Goal: Task Accomplishment & Management: Complete application form

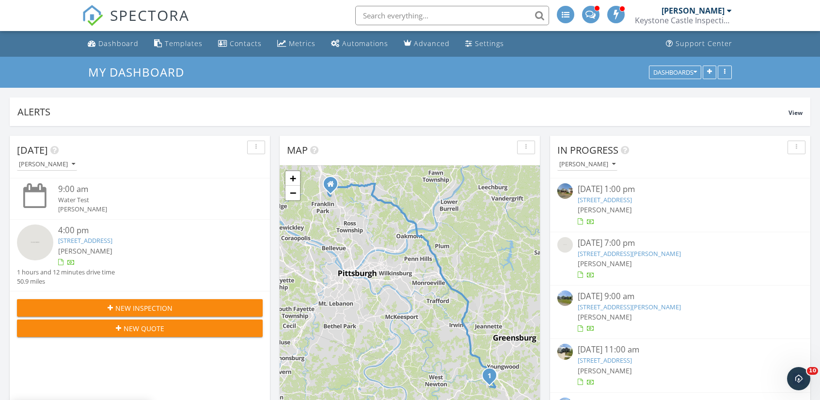
click at [425, 13] on input "text" at bounding box center [452, 15] width 194 height 19
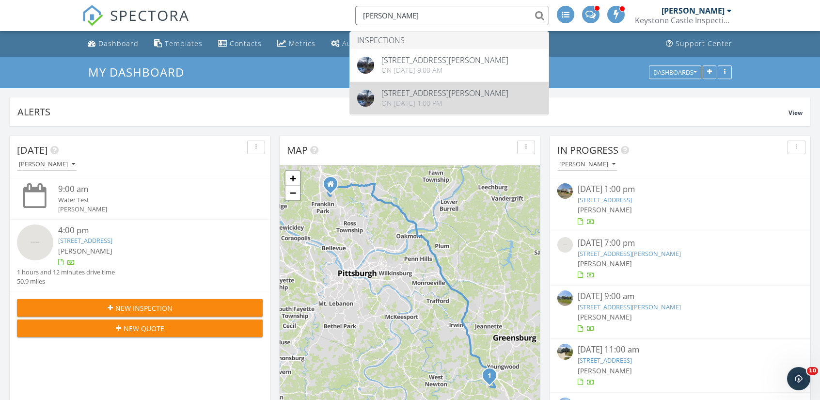
type input "[PERSON_NAME]"
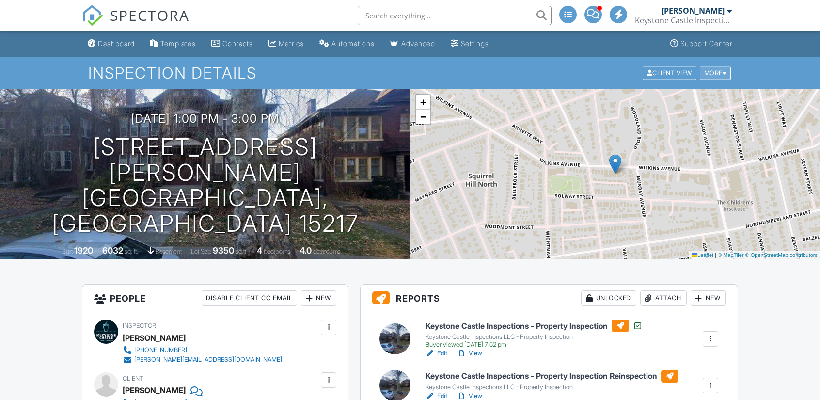
click at [713, 76] on div "More" at bounding box center [716, 72] width 32 height 13
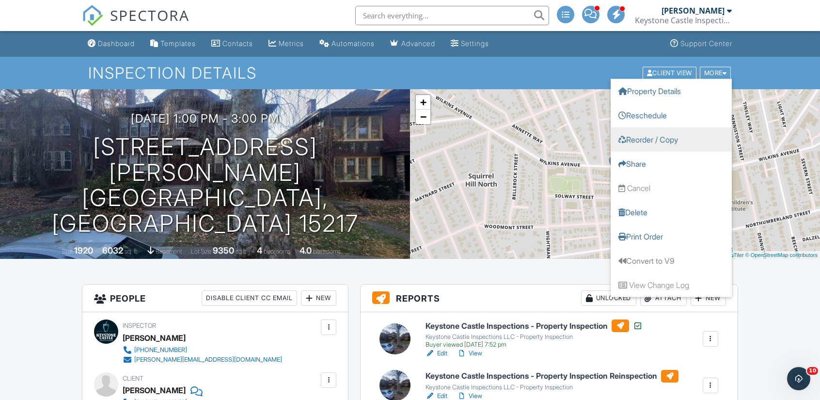
click at [660, 135] on link "Reorder / Copy" at bounding box center [671, 139] width 121 height 24
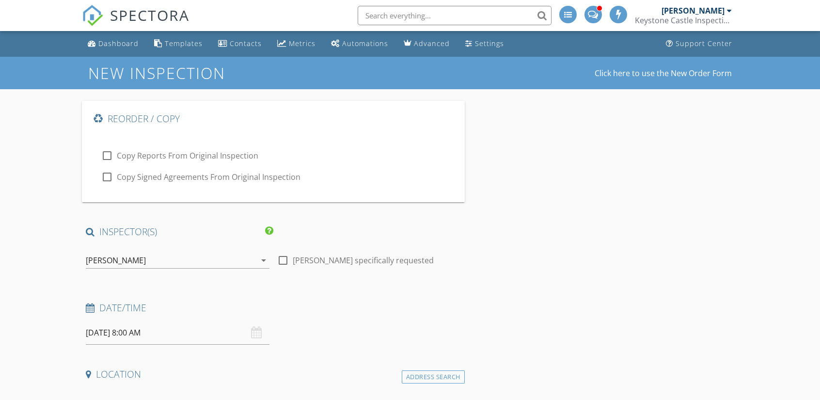
type input "[PERSON_NAME]"
type input "[EMAIL_ADDRESS][DOMAIN_NAME]"
type input "[PHONE_NUMBER]"
checkbox input "true"
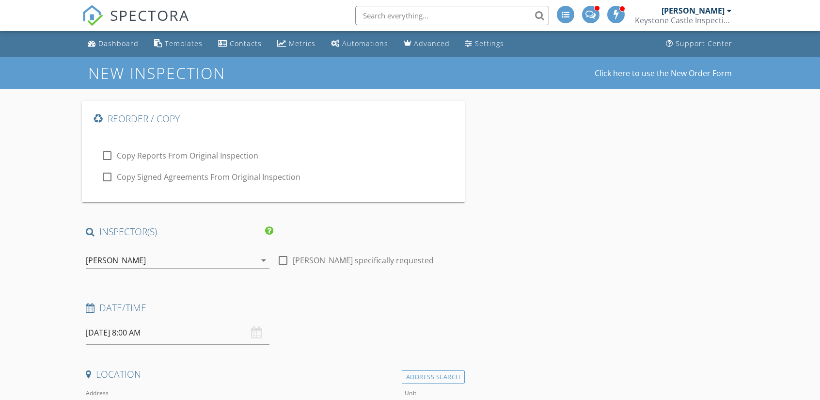
checkbox input "true"
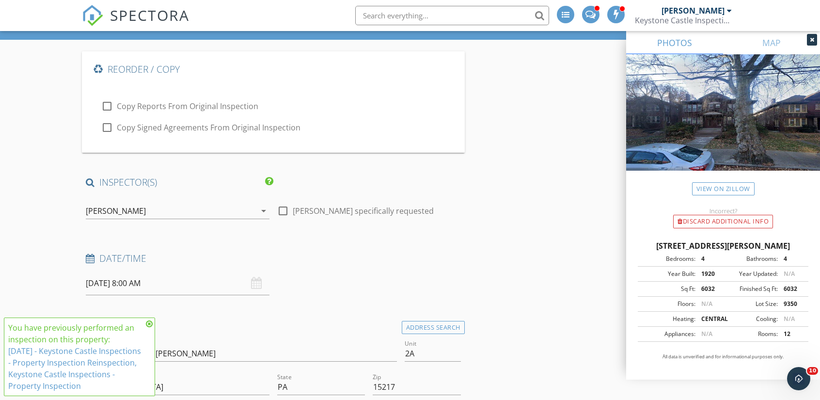
scroll to position [48, 0]
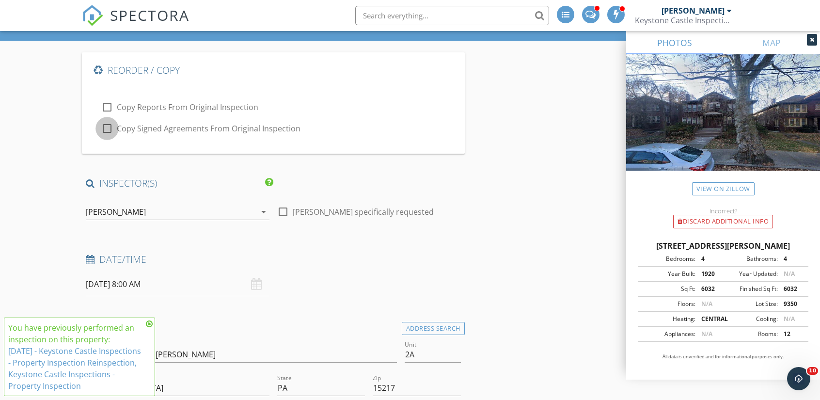
click at [104, 127] on div at bounding box center [107, 128] width 16 height 16
checkbox input "true"
click at [41, 374] on link "6/24/2025 - Keystone Castle Inspections - Property Inspection Reinspection, Key…" at bounding box center [74, 369] width 133 height 46
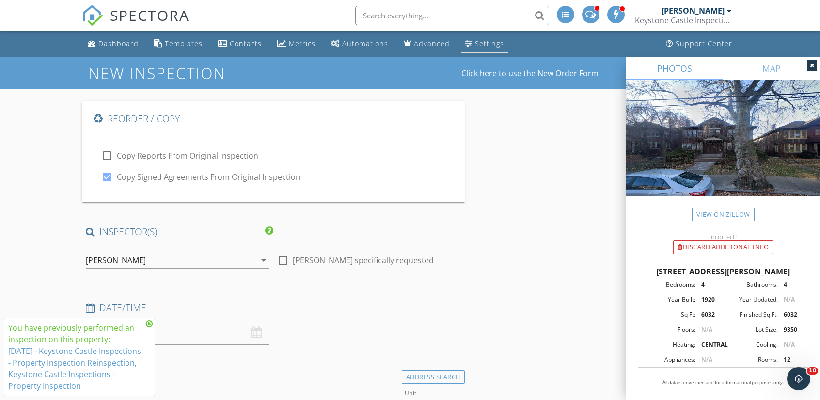
click at [481, 47] on div "Settings" at bounding box center [489, 43] width 29 height 9
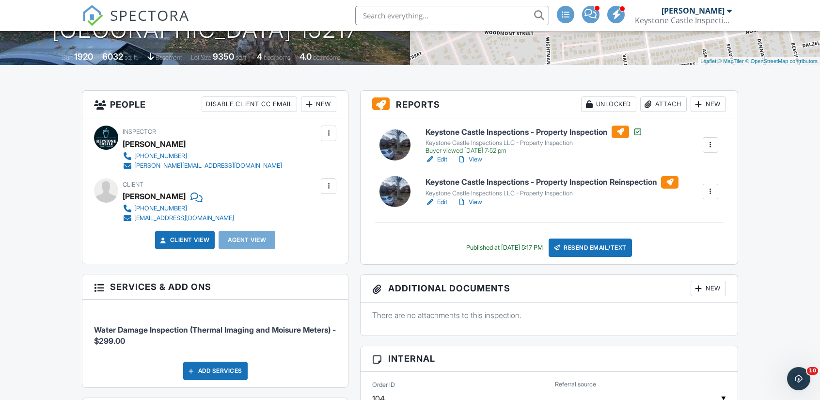
click at [591, 181] on h6 "Keystone Castle Inspections - Property Inspection Reinspection" at bounding box center [552, 182] width 253 height 13
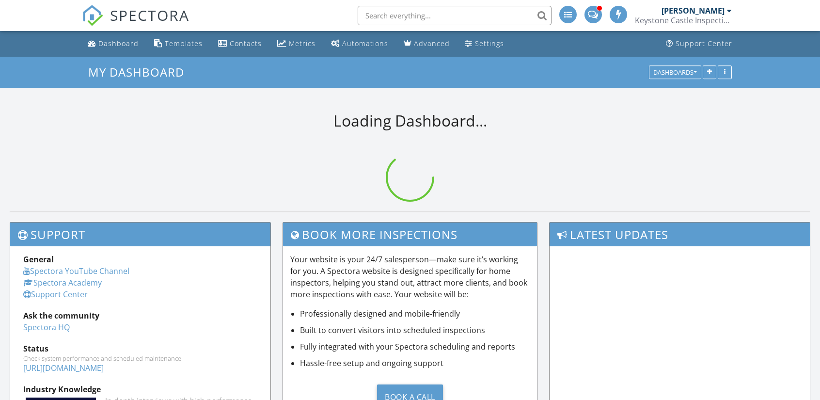
click at [428, 13] on input "text" at bounding box center [455, 15] width 194 height 19
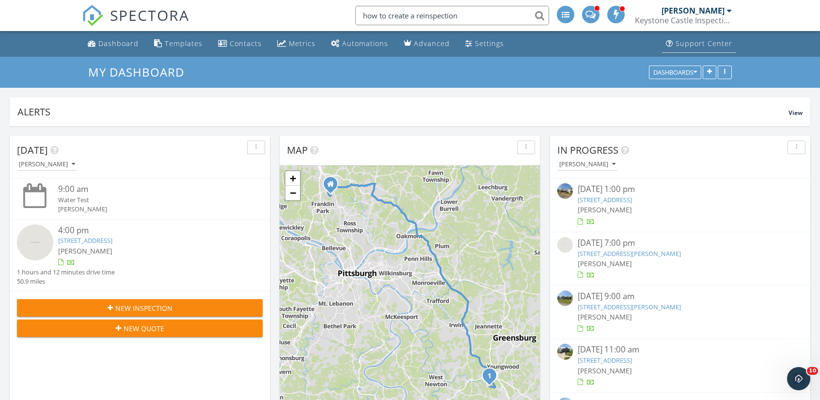
type input "how to create a reinspection"
click at [719, 41] on div "Support Center" at bounding box center [704, 43] width 57 height 9
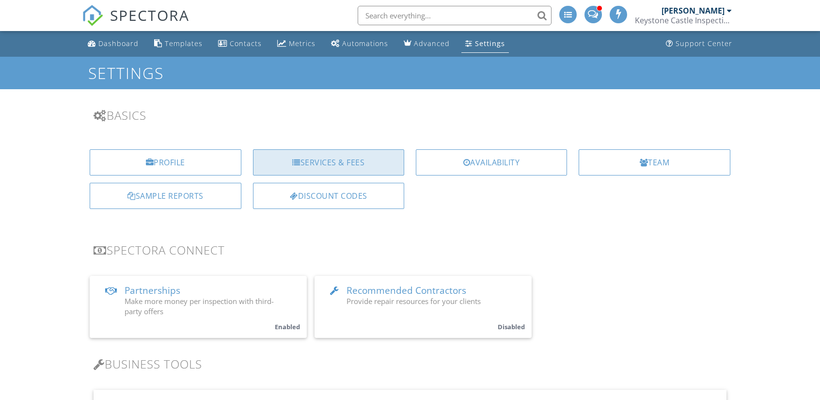
click at [322, 160] on div "Services & Fees" at bounding box center [328, 162] width 151 height 26
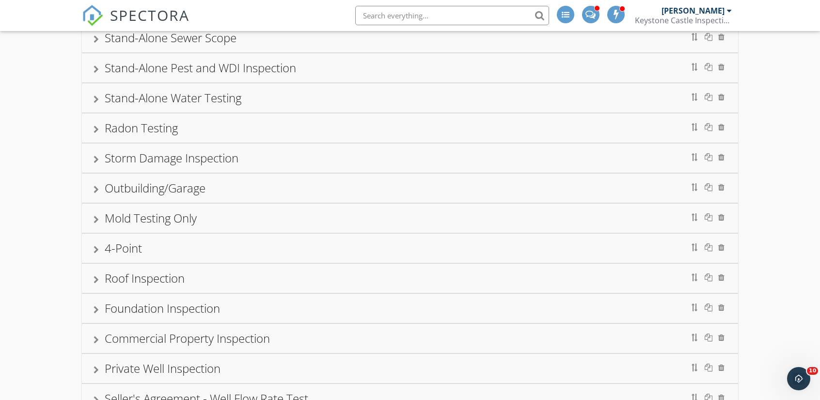
scroll to position [295, 0]
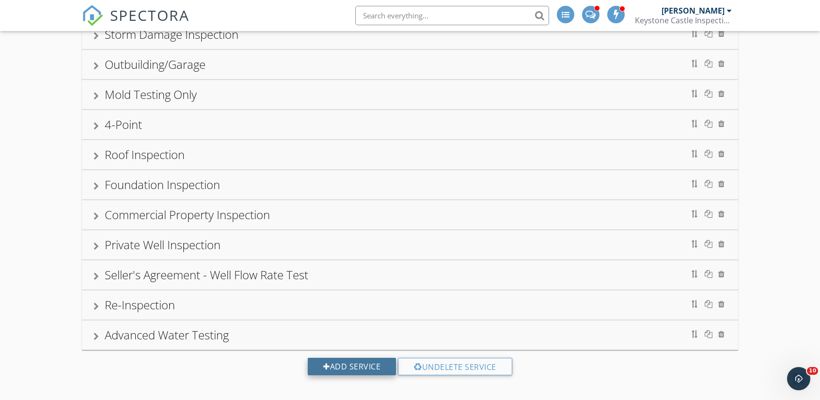
click at [350, 359] on div "Add Service" at bounding box center [352, 366] width 88 height 17
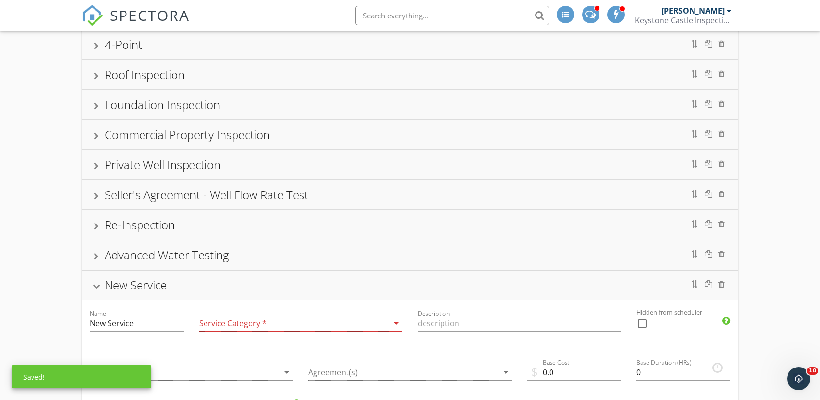
scroll to position [489, 0]
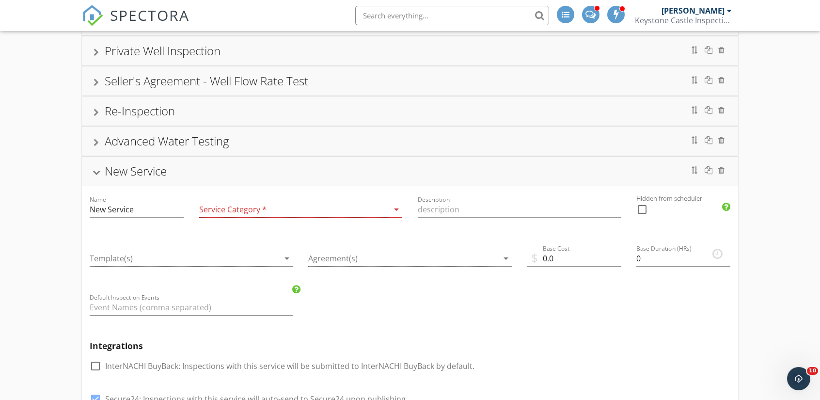
click at [725, 166] on div at bounding box center [706, 170] width 41 height 16
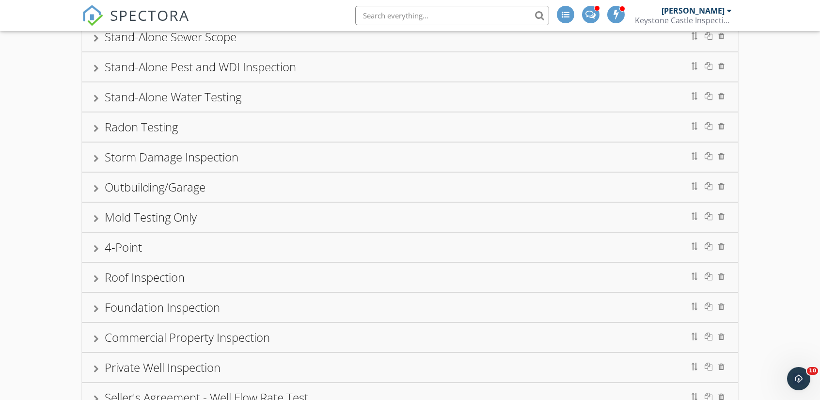
scroll to position [0, 0]
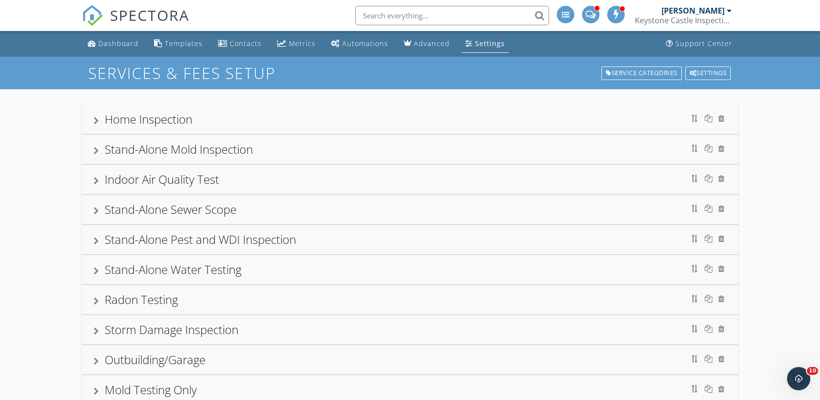
click at [446, 11] on input "text" at bounding box center [452, 15] width 194 height 19
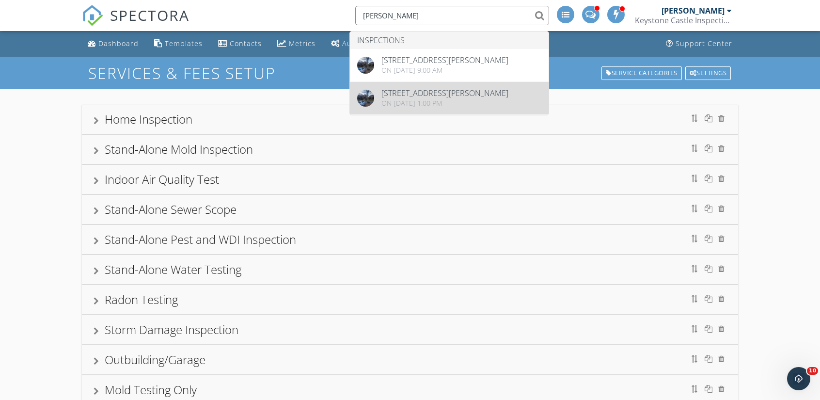
type input "[PERSON_NAME]"
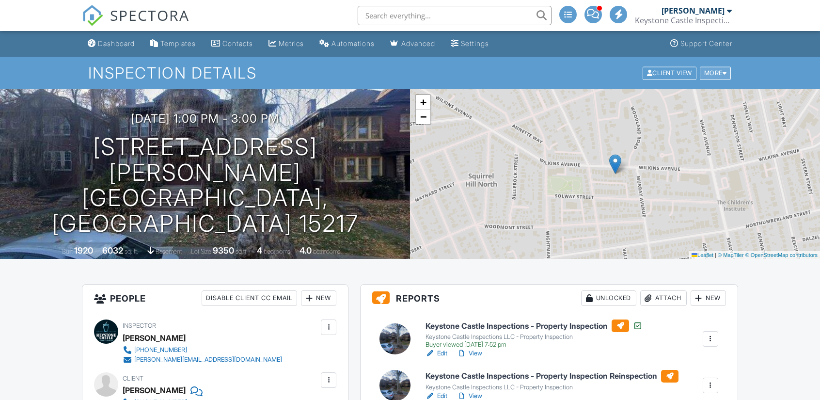
click at [723, 71] on div at bounding box center [725, 73] width 4 height 6
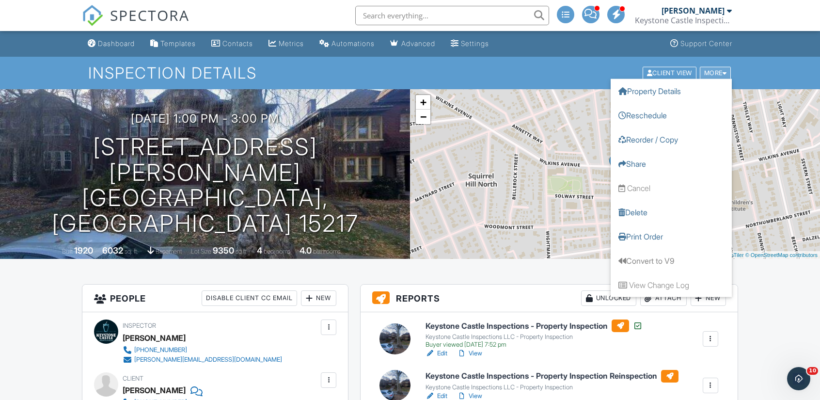
click at [723, 72] on div at bounding box center [725, 73] width 4 height 6
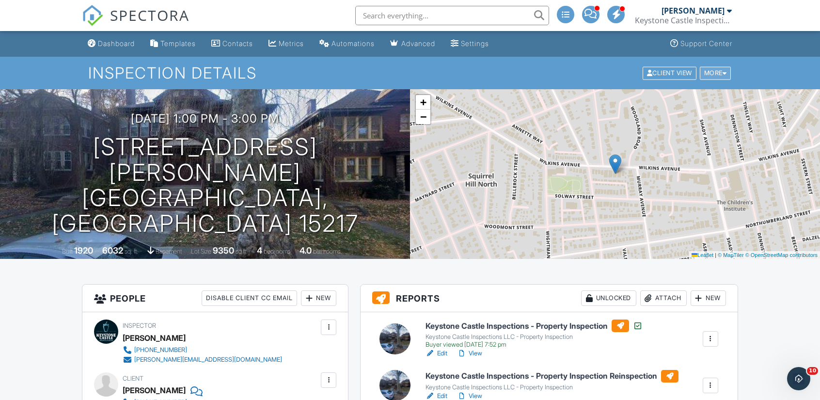
click at [718, 70] on div "More" at bounding box center [716, 72] width 32 height 13
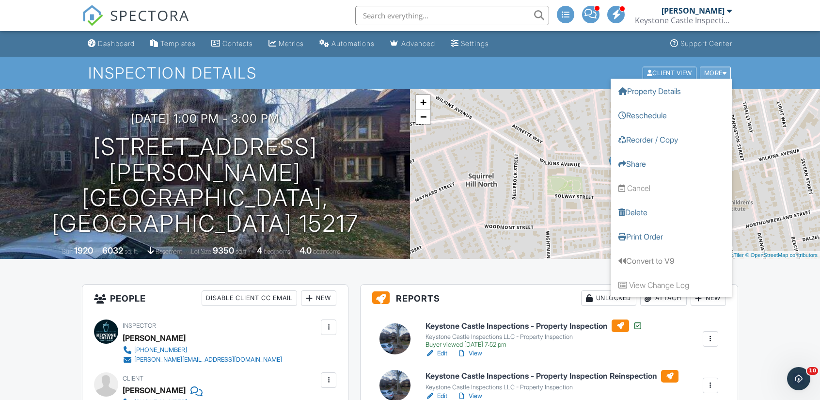
click at [718, 70] on div "More" at bounding box center [716, 72] width 32 height 13
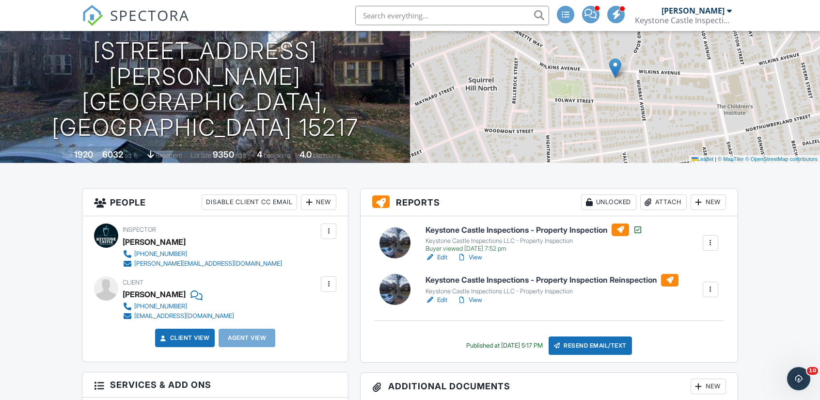
scroll to position [97, 0]
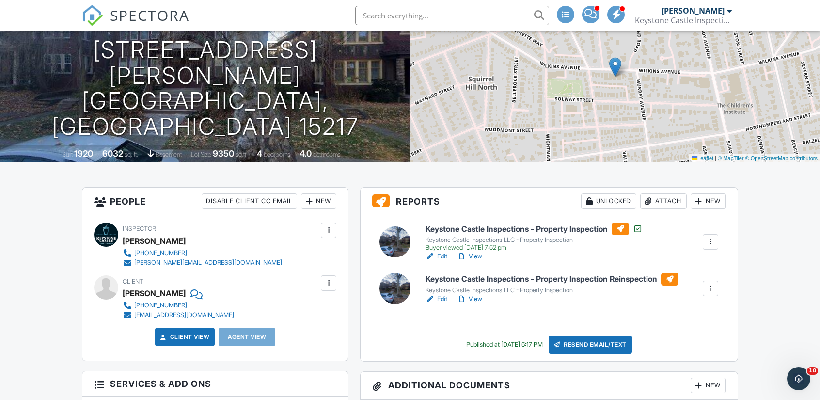
click at [474, 258] on link "View" at bounding box center [469, 257] width 25 height 10
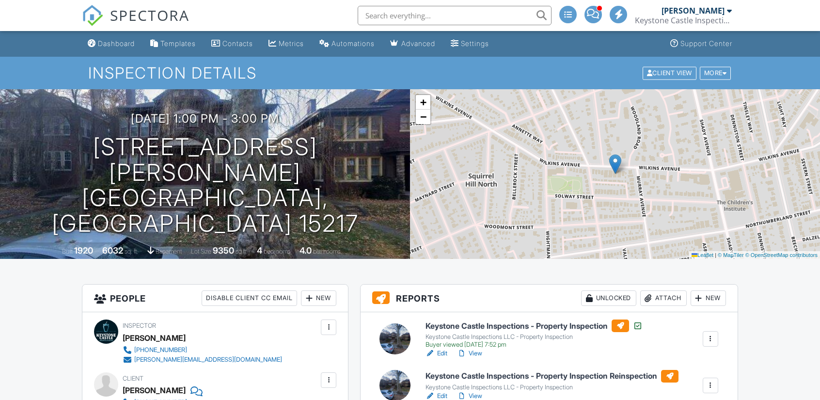
click at [418, 17] on input "text" at bounding box center [455, 15] width 194 height 19
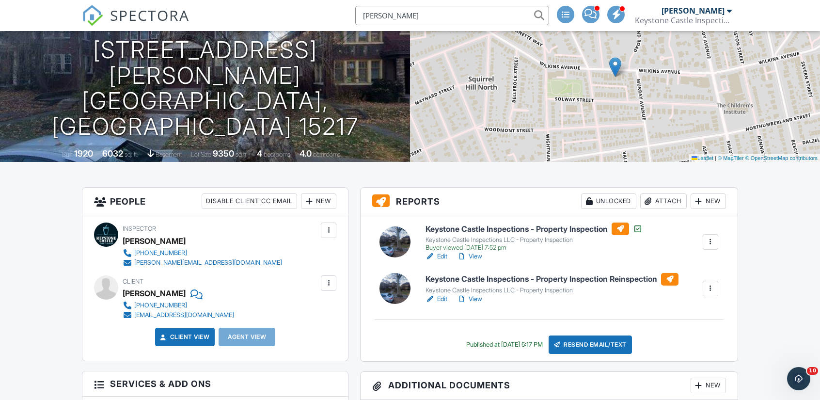
click at [421, 16] on input "[PERSON_NAME]" at bounding box center [452, 15] width 194 height 19
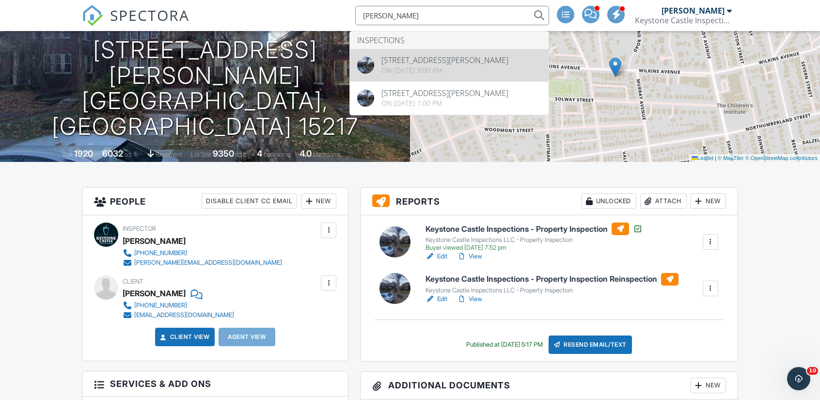
type input "[PERSON_NAME]"
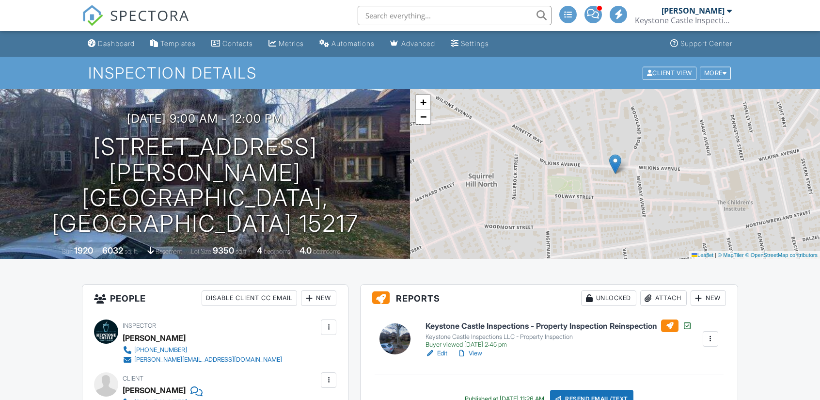
click at [476, 353] on link "View" at bounding box center [469, 354] width 25 height 10
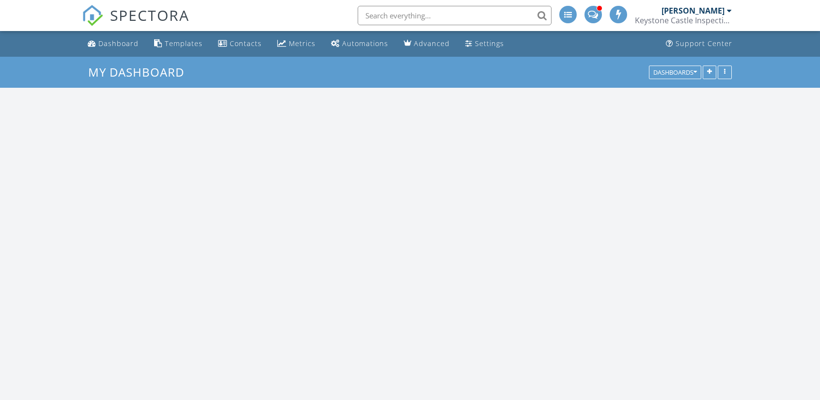
scroll to position [897, 835]
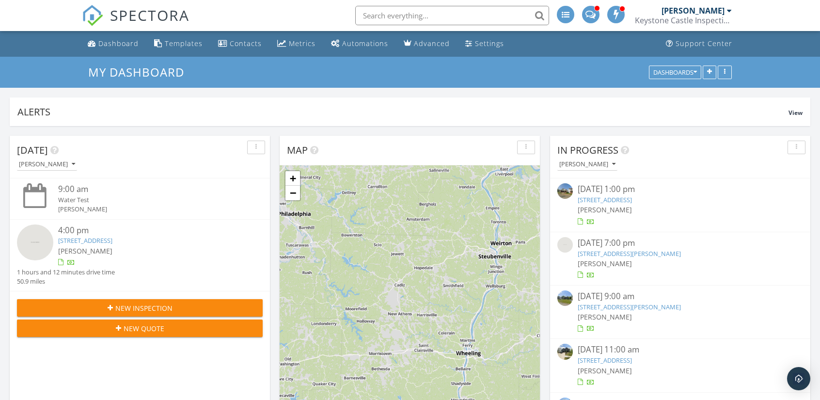
click at [440, 11] on input "text" at bounding box center [452, 15] width 194 height 19
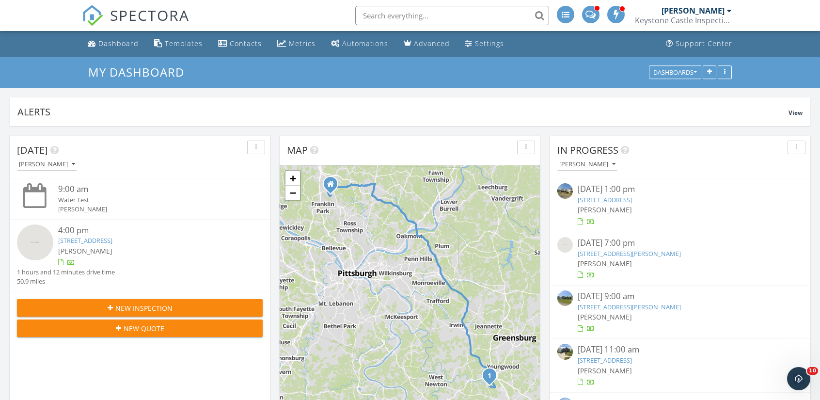
scroll to position [0, 0]
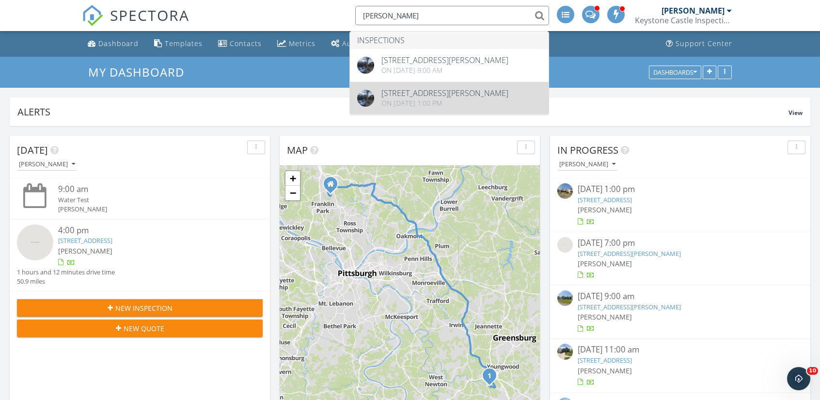
type input "[PERSON_NAME]"
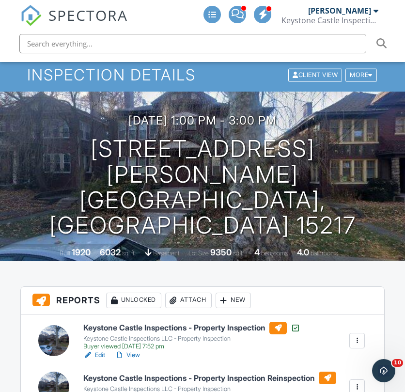
click at [136, 351] on link "View" at bounding box center [127, 356] width 25 height 10
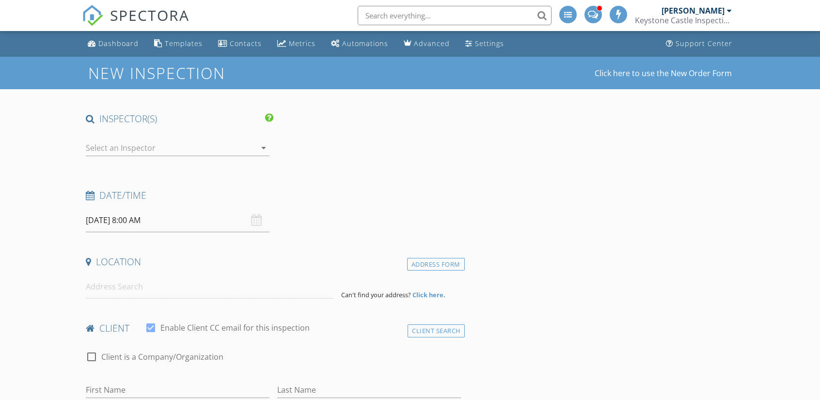
type input "[PERSON_NAME]"
type input "[EMAIL_ADDRESS][DOMAIN_NAME]"
type input "[PHONE_NUMBER]"
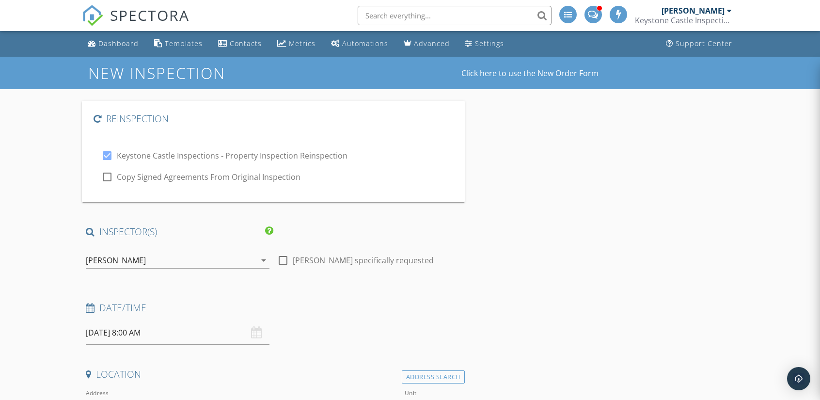
checkbox input "true"
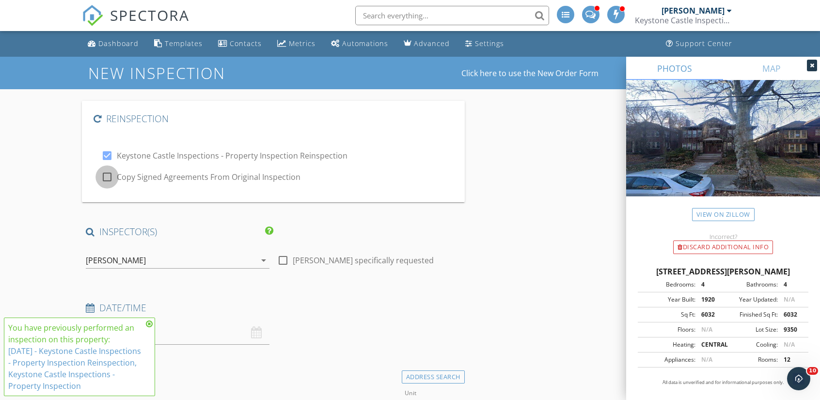
click at [105, 177] on div at bounding box center [107, 177] width 16 height 16
checkbox input "true"
click at [150, 324] on icon at bounding box center [149, 324] width 7 height 8
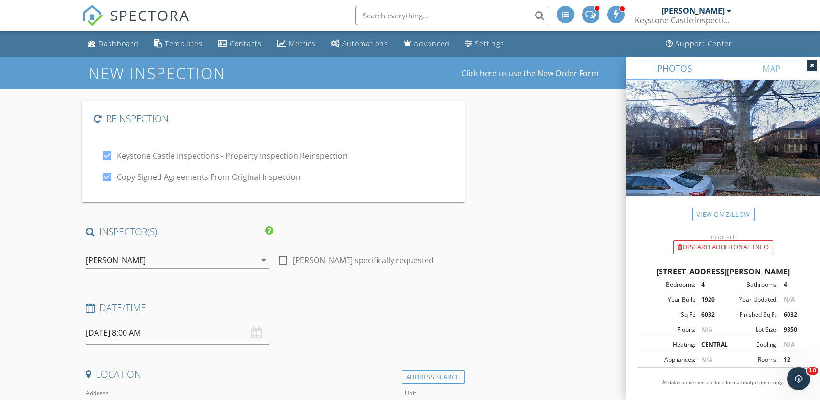
click at [96, 334] on input "09/30/2025 8:00 AM" at bounding box center [178, 333] width 184 height 24
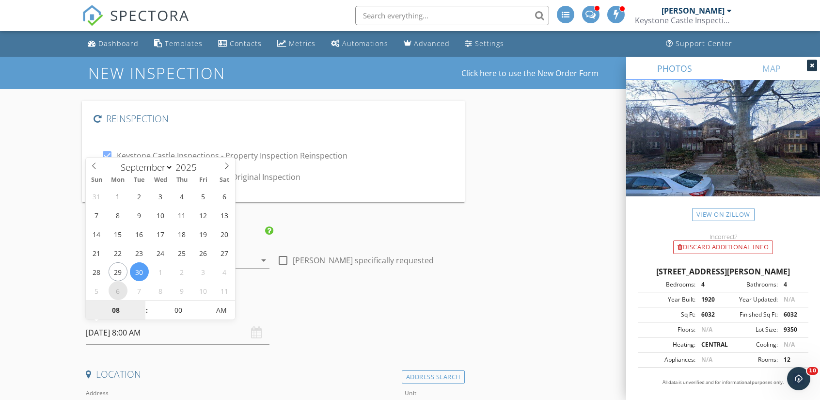
select select "9"
type input "10/06/2025 8:00 AM"
type input "09"
type input "10/06/2025 9:00 AM"
click at [144, 305] on span at bounding box center [142, 306] width 7 height 10
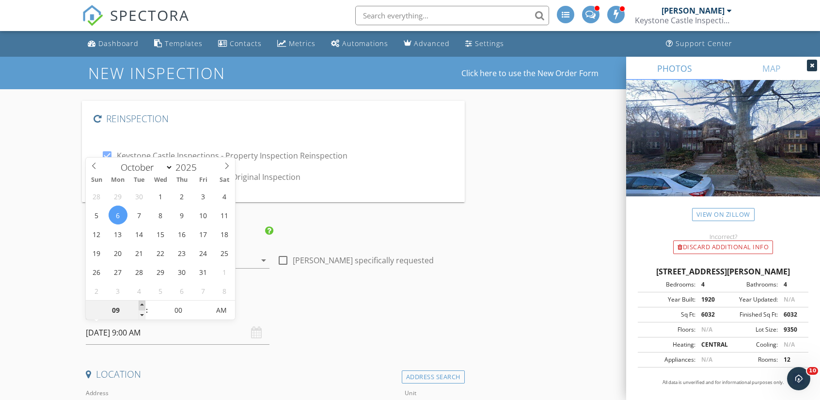
type input "10"
type input "10/06/2025 10:00 AM"
click at [144, 305] on span at bounding box center [142, 306] width 7 height 10
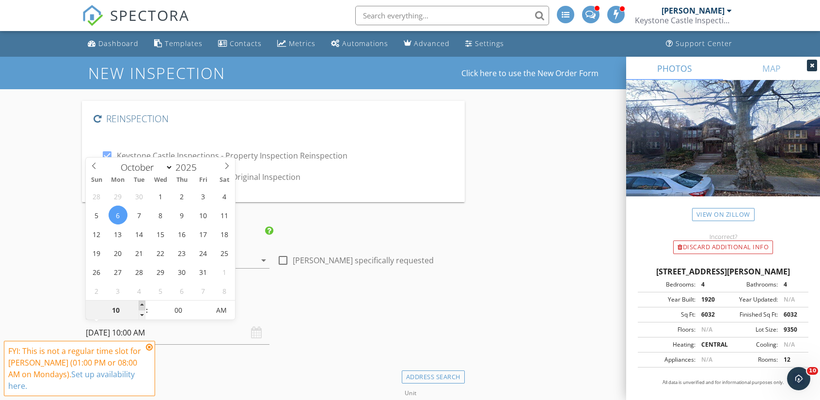
type input "11"
type input "10/06/2025 11:00 AM"
click at [144, 305] on span at bounding box center [142, 306] width 7 height 10
type input "12"
type input "10/06/2025 12:00 PM"
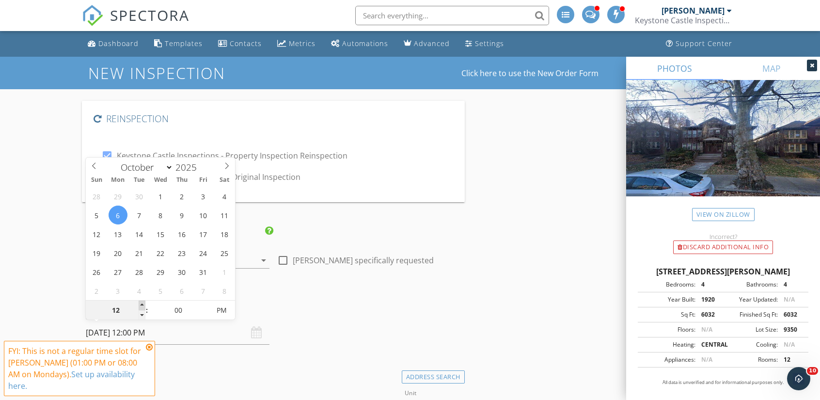
click at [144, 305] on span at bounding box center [142, 306] width 7 height 10
type input "01"
type input "10/06/2025 1:00 PM"
click at [143, 303] on span at bounding box center [142, 306] width 7 height 10
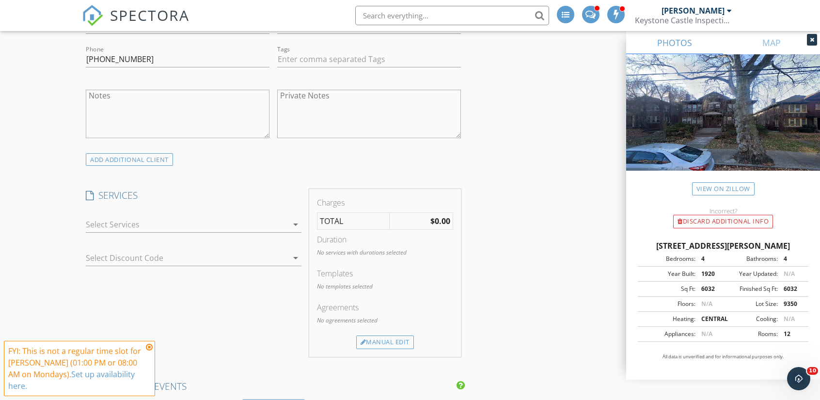
scroll to position [727, 0]
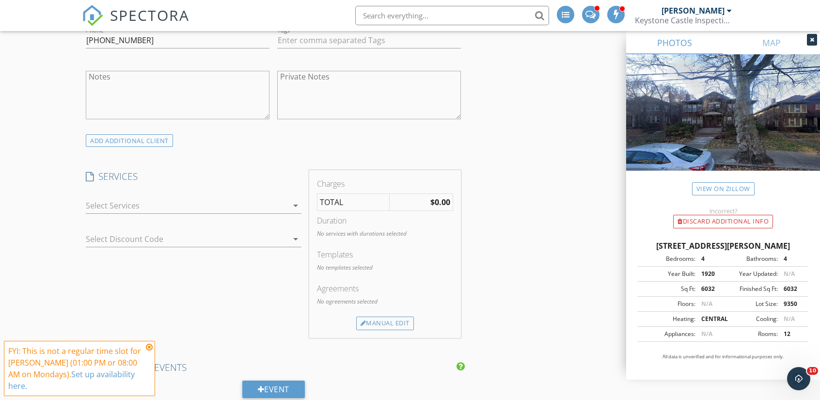
click at [276, 199] on div at bounding box center [187, 206] width 202 height 16
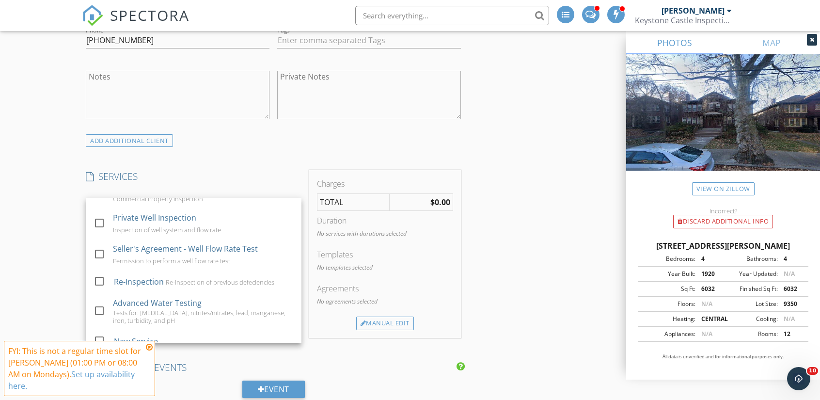
scroll to position [485, 0]
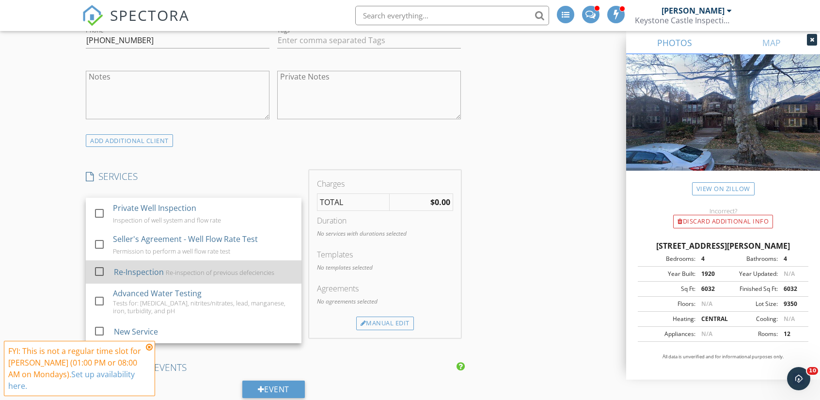
click at [100, 271] on div at bounding box center [99, 271] width 16 height 16
checkbox input "false"
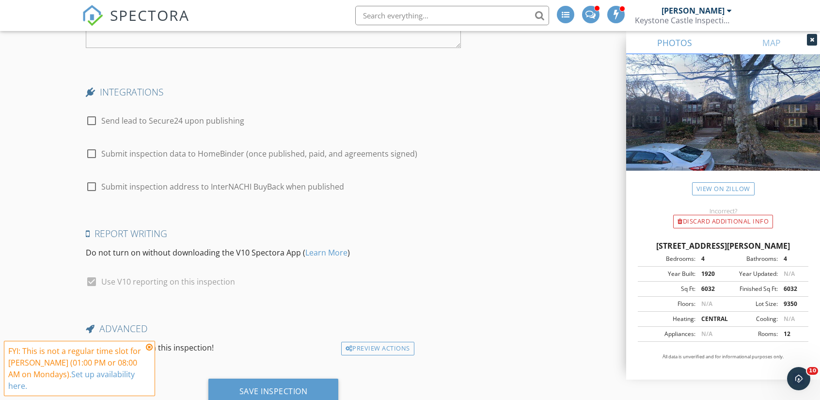
scroll to position [1762, 0]
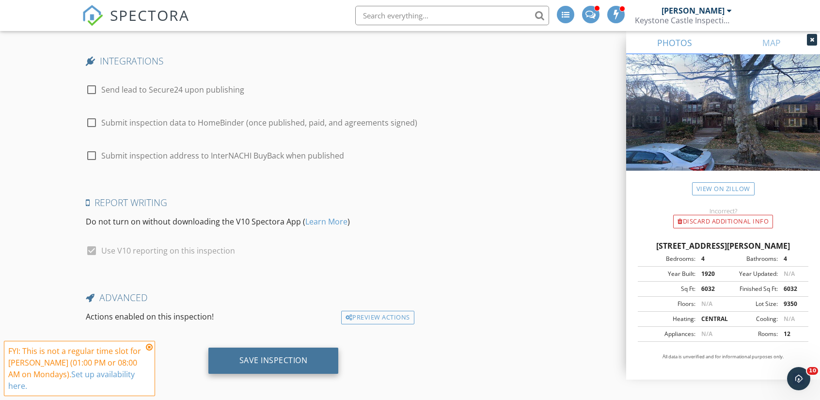
click at [271, 355] on div "Save Inspection" at bounding box center [274, 360] width 68 height 10
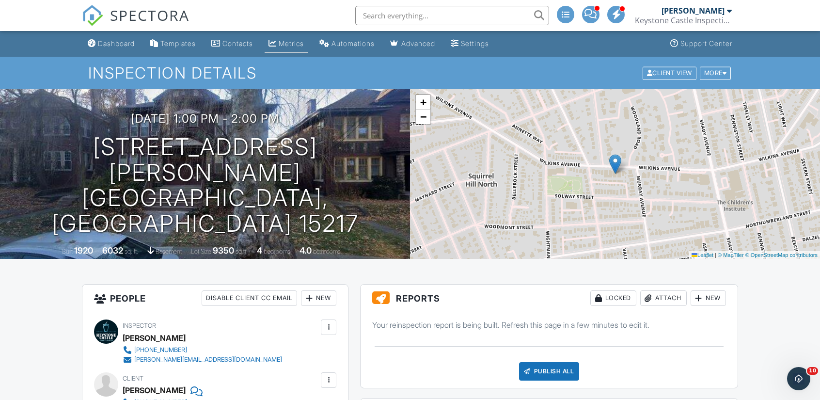
click at [300, 48] on link "Metrics" at bounding box center [286, 44] width 43 height 18
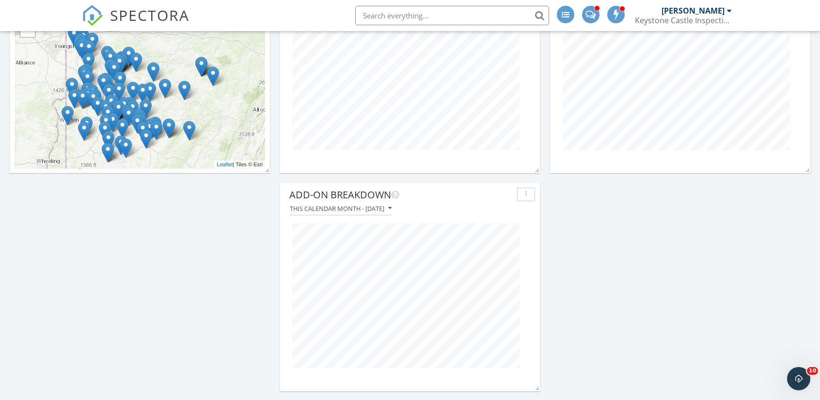
scroll to position [1699, 0]
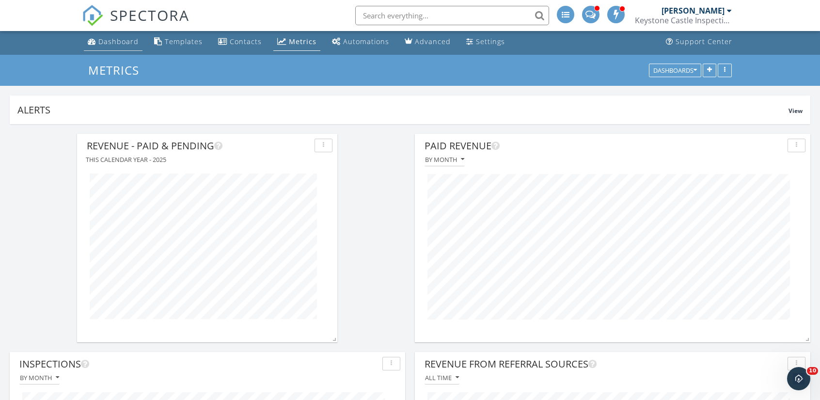
click at [123, 44] on div "Dashboard" at bounding box center [118, 41] width 40 height 9
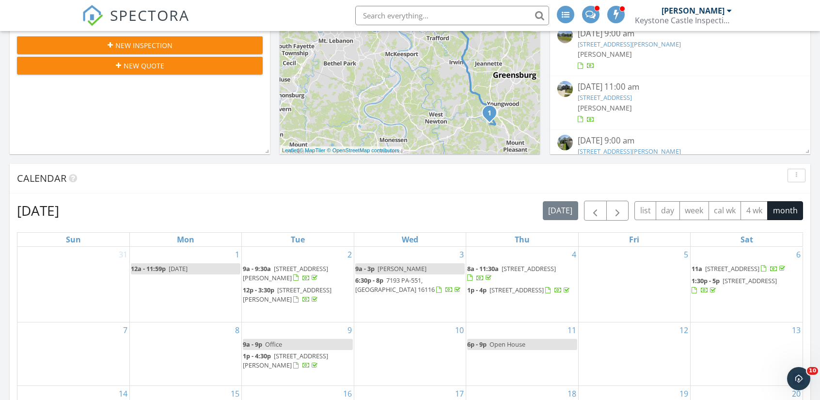
scroll to position [242, 0]
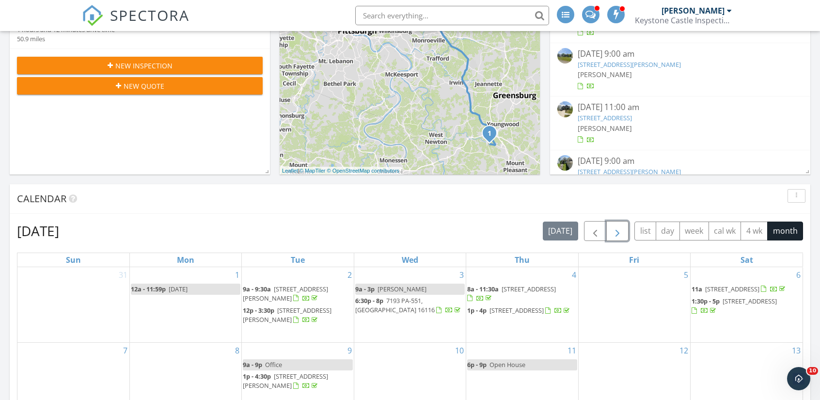
click at [622, 229] on span "button" at bounding box center [618, 231] width 12 height 12
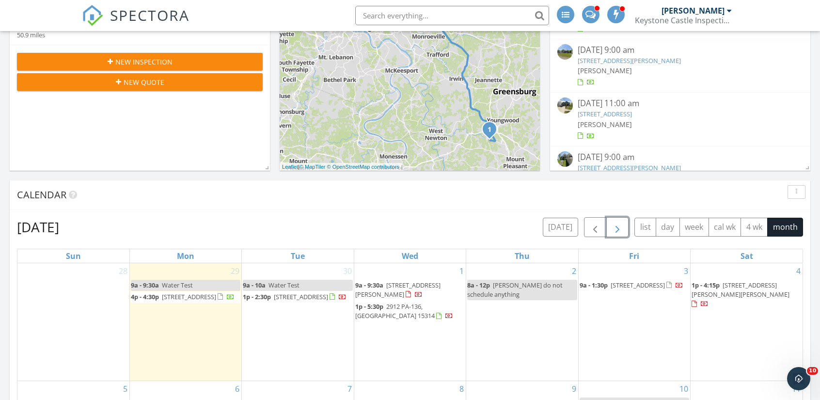
scroll to position [0, 0]
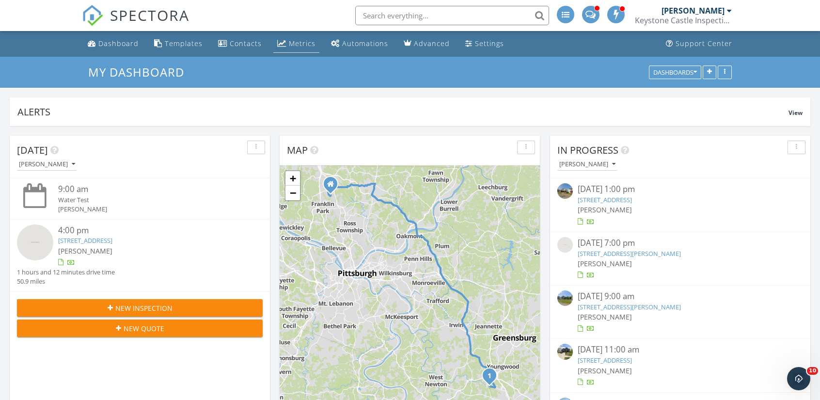
click at [296, 42] on div "Metrics" at bounding box center [302, 43] width 27 height 9
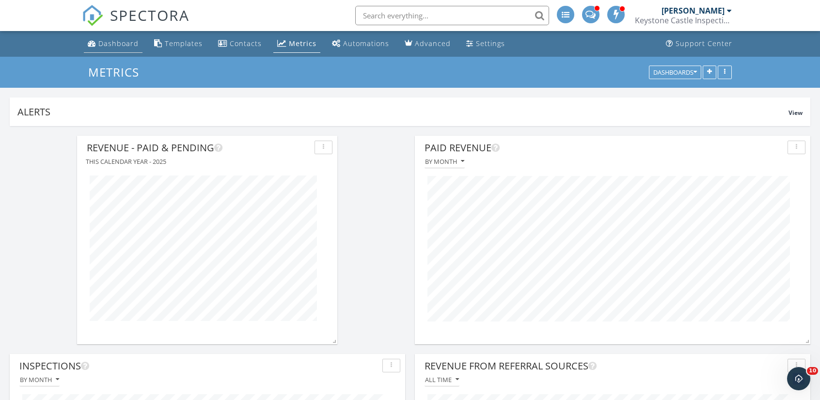
click at [112, 36] on link "Dashboard" at bounding box center [113, 44] width 59 height 18
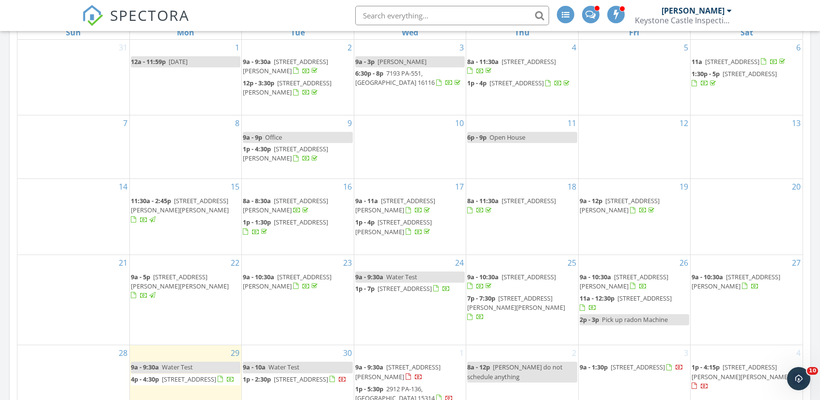
scroll to position [485, 0]
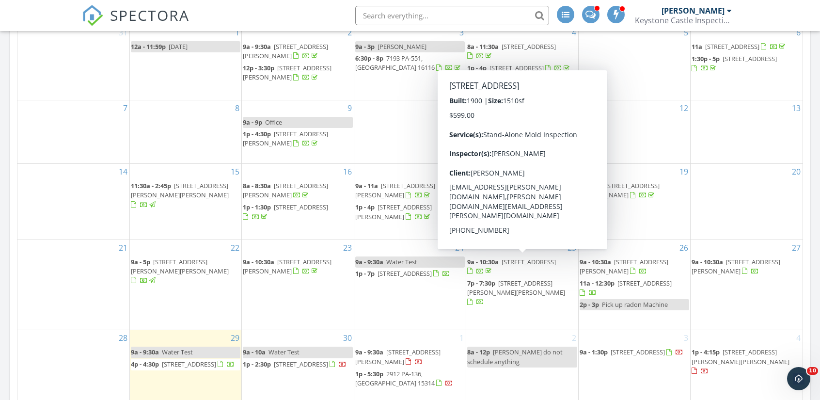
click at [514, 266] on span "625 Green St, Greensburg 15601" at bounding box center [529, 261] width 54 height 9
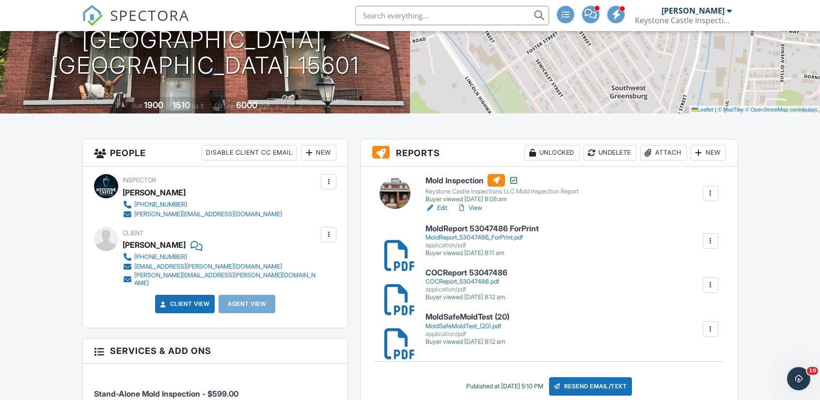
click at [565, 194] on div "Keystone Castle Inspections LLC Mold Inspection Report" at bounding box center [502, 192] width 153 height 8
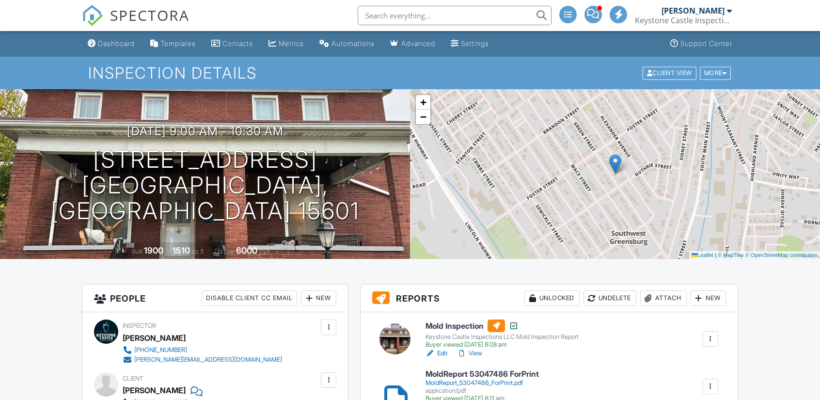
click at [479, 349] on link "View" at bounding box center [469, 354] width 25 height 10
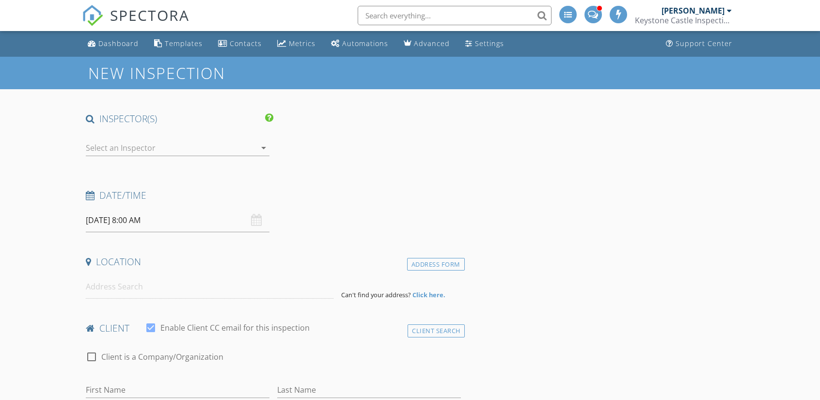
type input "[PERSON_NAME]"
type input "bangaru"
type input "[EMAIL_ADDRESS][PERSON_NAME][DOMAIN_NAME]"
type input "[PERSON_NAME][EMAIL_ADDRESS][PERSON_NAME][DOMAIN_NAME]"
type input "[PHONE_NUMBER]"
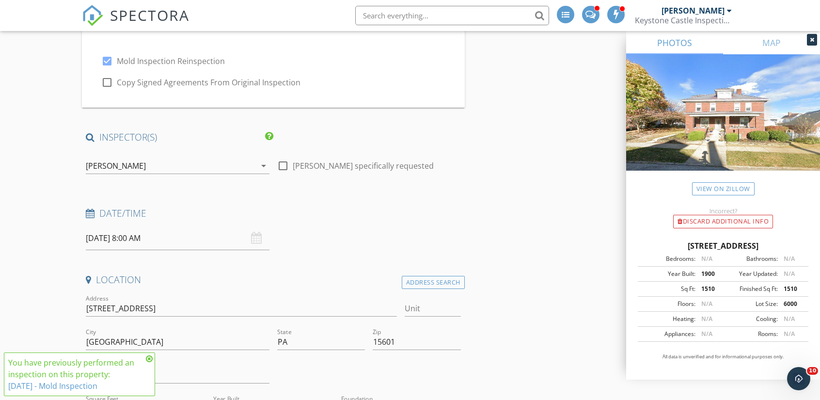
scroll to position [97, 0]
click at [104, 235] on input "[DATE] 8:00 AM" at bounding box center [178, 236] width 184 height 24
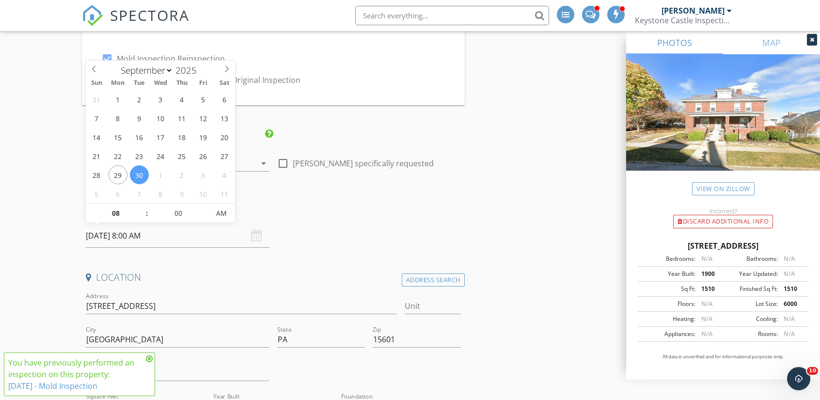
click at [104, 235] on input "[DATE] 8:00 AM" at bounding box center [178, 236] width 184 height 24
click at [139, 235] on input "[DATE] 8:00 AM" at bounding box center [178, 236] width 184 height 24
type input "09"
type input "09/30/2025 9:00 AM"
click at [140, 207] on span at bounding box center [142, 209] width 7 height 10
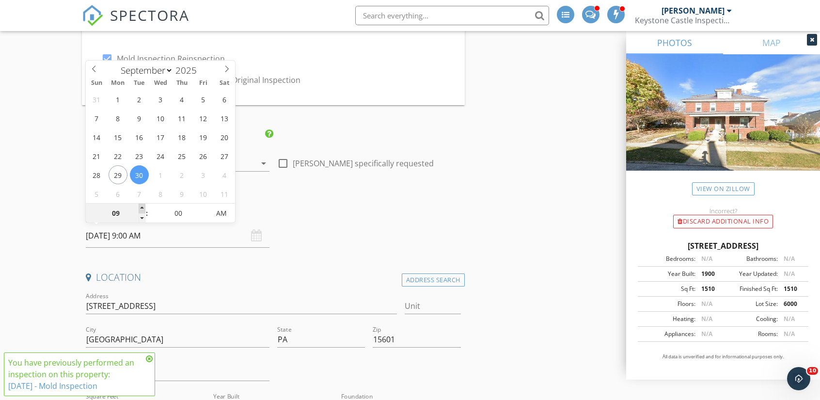
type input "10"
type input "09/30/2025 10:00 AM"
click at [140, 207] on span at bounding box center [142, 209] width 7 height 10
type input "11"
type input "09/30/2025 11:00 AM"
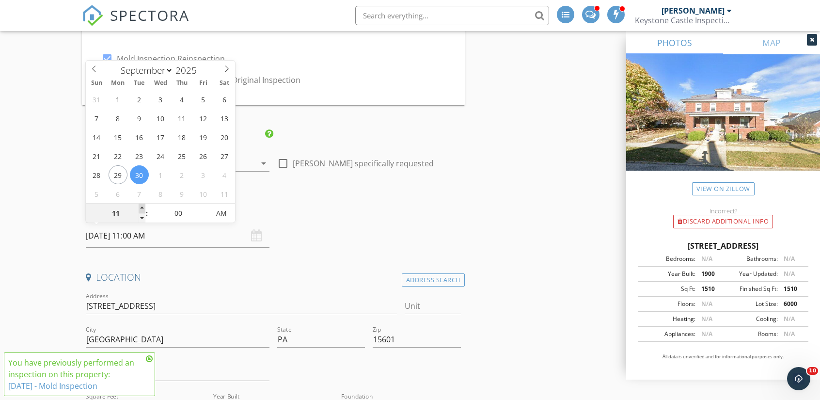
click at [140, 207] on span at bounding box center [142, 209] width 7 height 10
type input "12"
type input "09/30/2025 12:00 PM"
click at [140, 207] on span at bounding box center [142, 209] width 7 height 10
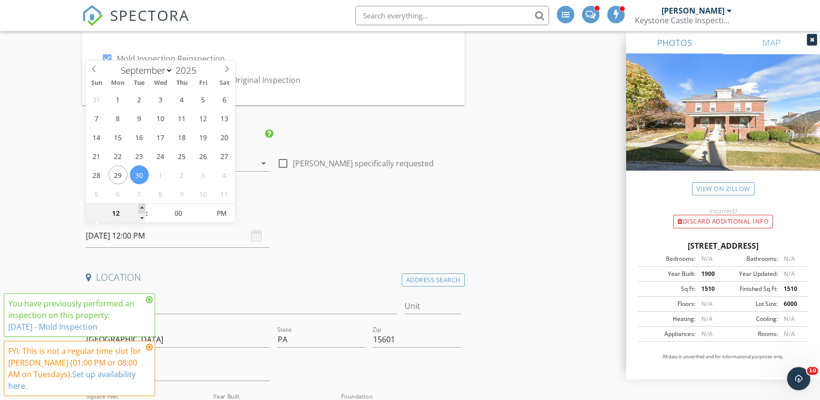
type input "01"
type input "09/30/2025 1:00 PM"
click at [140, 207] on span at bounding box center [142, 209] width 7 height 10
type input "02"
type input "09/30/2025 2:00 PM"
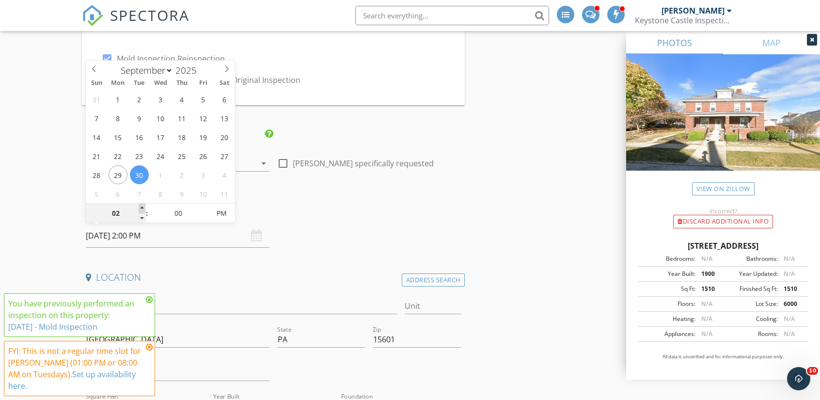
click at [140, 207] on span at bounding box center [142, 209] width 7 height 10
click at [180, 213] on input "00" at bounding box center [179, 213] width 60 height 19
type input "05"
type input "09/30/2025 2:05 PM"
click at [204, 206] on span at bounding box center [205, 209] width 7 height 10
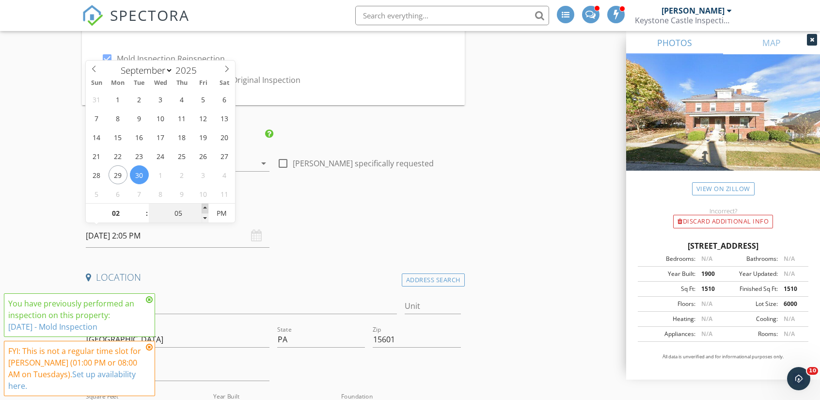
type input "10"
type input "09/30/2025 2:10 PM"
click at [204, 206] on span at bounding box center [205, 209] width 7 height 10
type input "15"
type input "09/30/2025 2:15 PM"
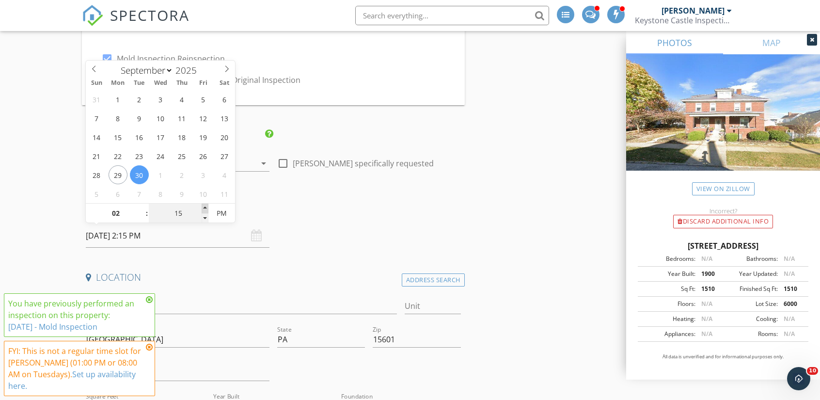
click at [204, 206] on span at bounding box center [205, 209] width 7 height 10
type input "20"
type input "09/30/2025 2:20 PM"
click at [204, 206] on span at bounding box center [205, 209] width 7 height 10
type input "25"
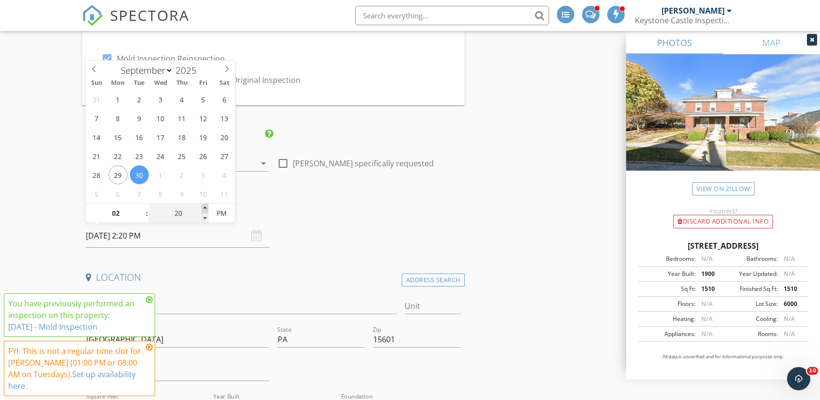
type input "09/30/2025 2:25 PM"
click at [204, 206] on span at bounding box center [205, 209] width 7 height 10
type input "30"
type input "09/30/2025 2:30 PM"
click at [204, 206] on span at bounding box center [205, 209] width 7 height 10
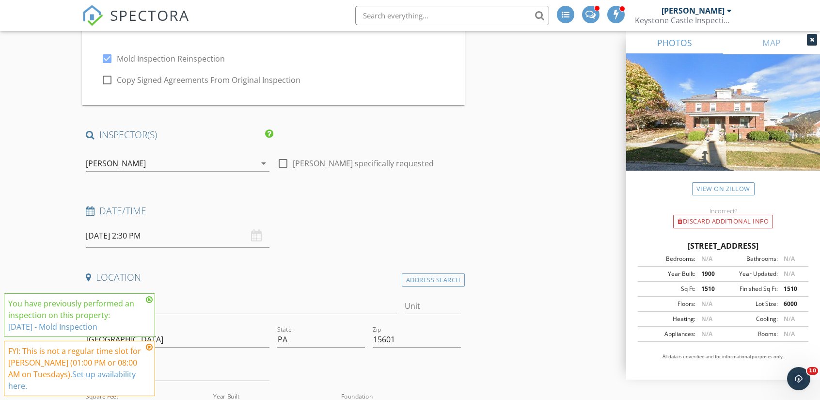
click at [149, 304] on icon at bounding box center [149, 300] width 7 height 8
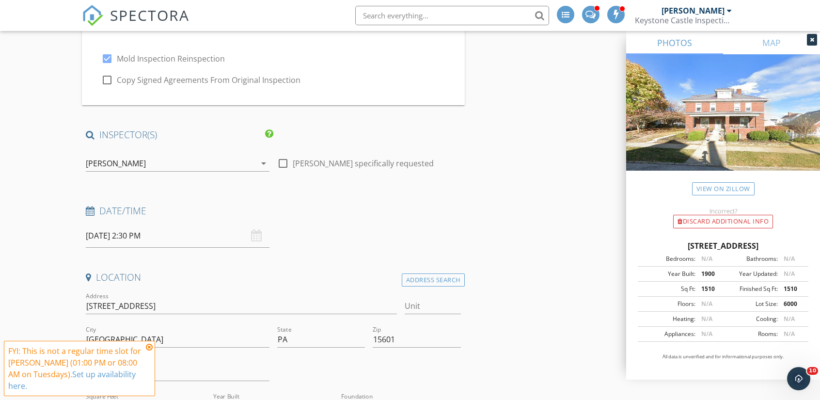
click at [150, 351] on icon at bounding box center [149, 347] width 7 height 8
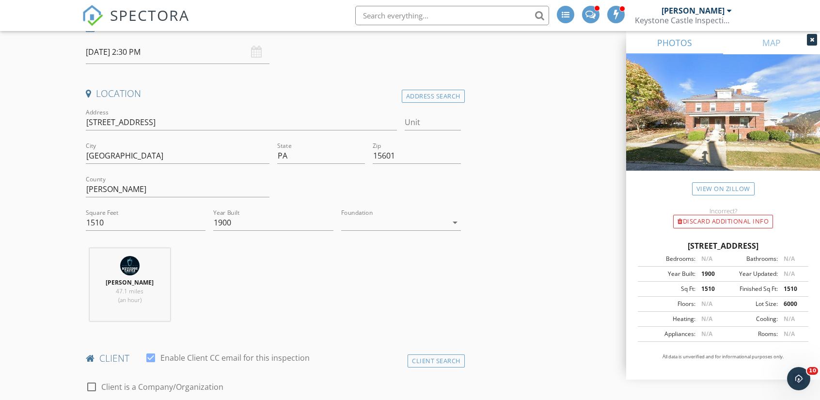
scroll to position [291, 0]
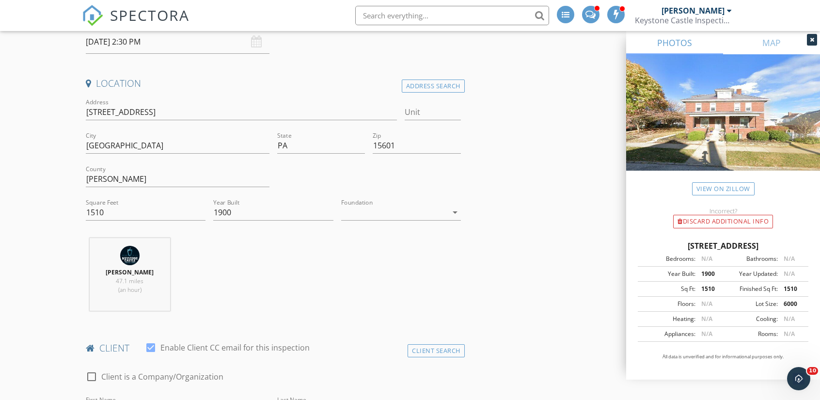
click at [441, 216] on div at bounding box center [394, 213] width 106 height 16
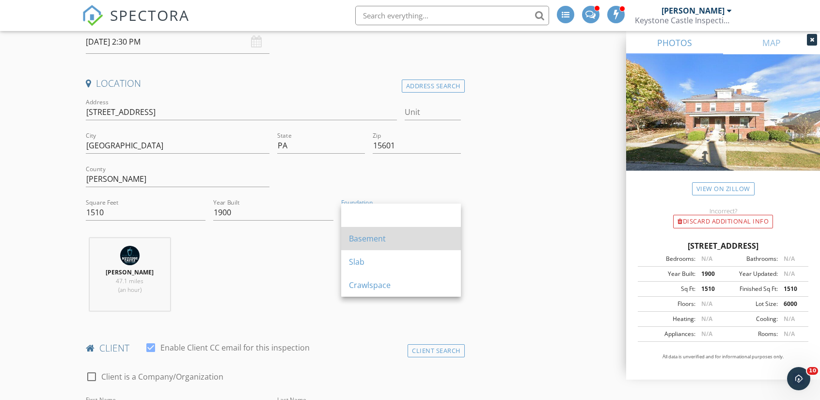
click at [388, 240] on div "Basement" at bounding box center [401, 239] width 104 height 12
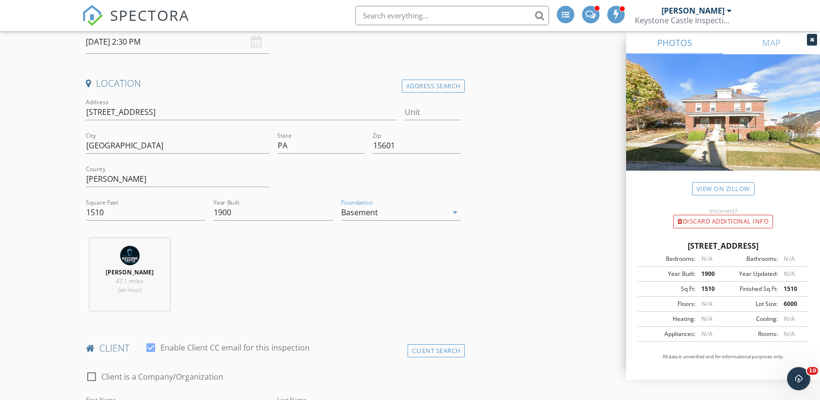
click at [329, 251] on div "Aaron West 47.1 miles (an hour)" at bounding box center [273, 278] width 383 height 80
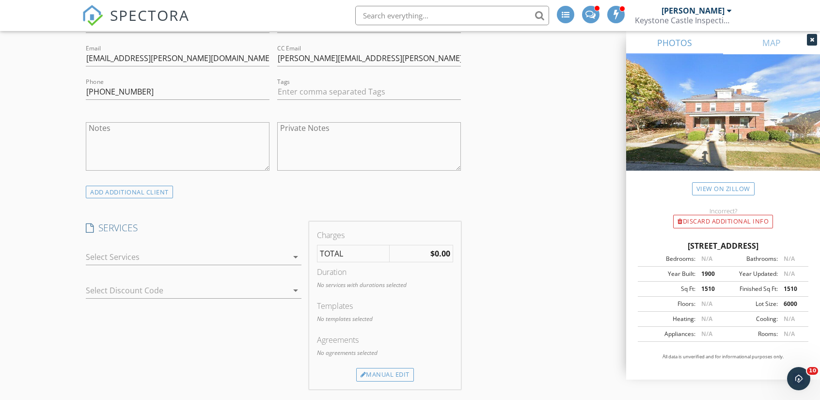
scroll to position [727, 0]
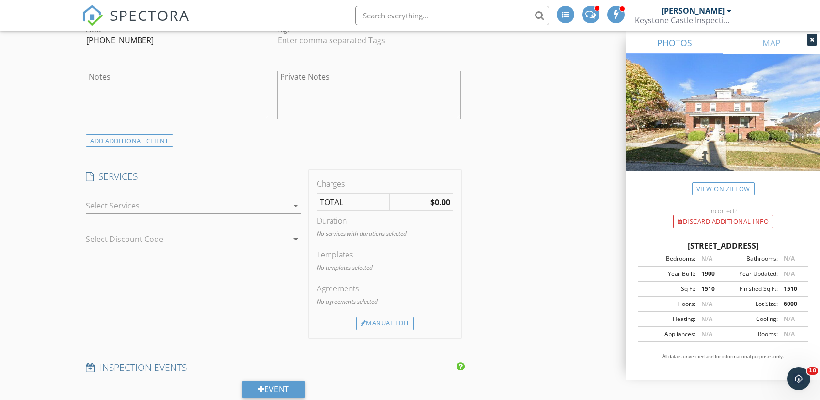
click at [290, 203] on icon "arrow_drop_down" at bounding box center [296, 206] width 12 height 12
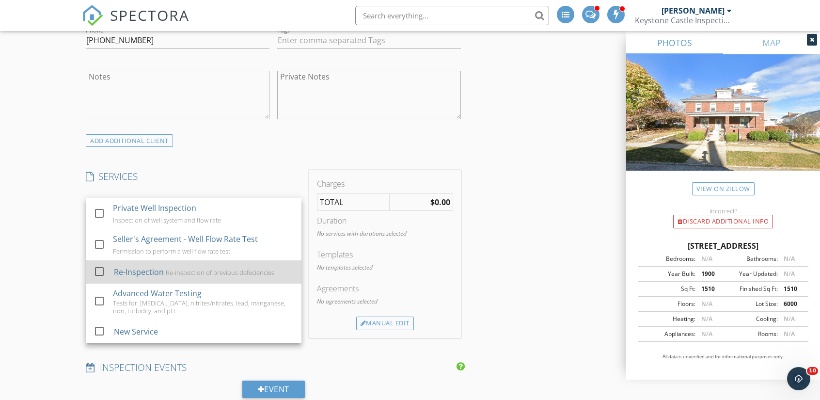
scroll to position [485, 0]
click at [100, 267] on div at bounding box center [99, 271] width 16 height 16
checkbox input "false"
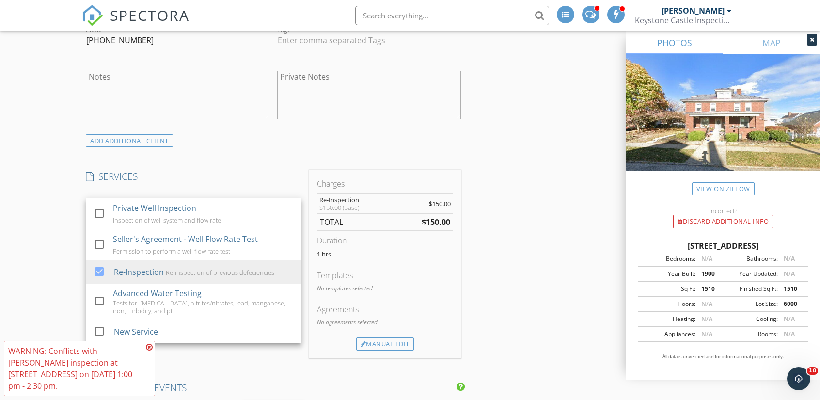
click at [302, 144] on div "ADD ADDITIONAL client" at bounding box center [273, 140] width 383 height 13
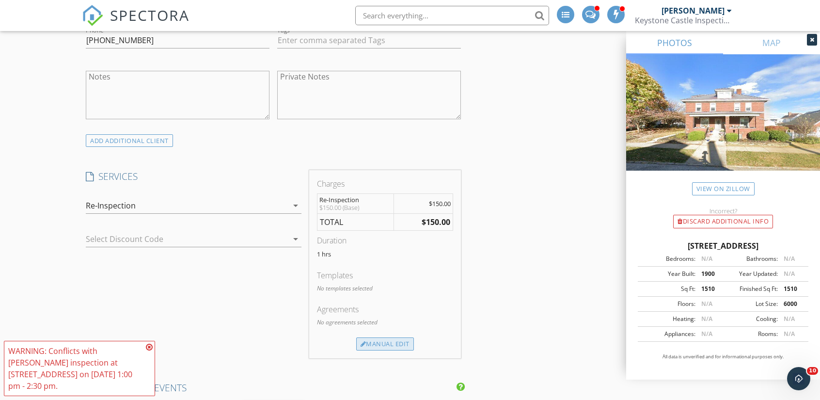
click at [387, 338] on div "Manual Edit" at bounding box center [385, 344] width 58 height 14
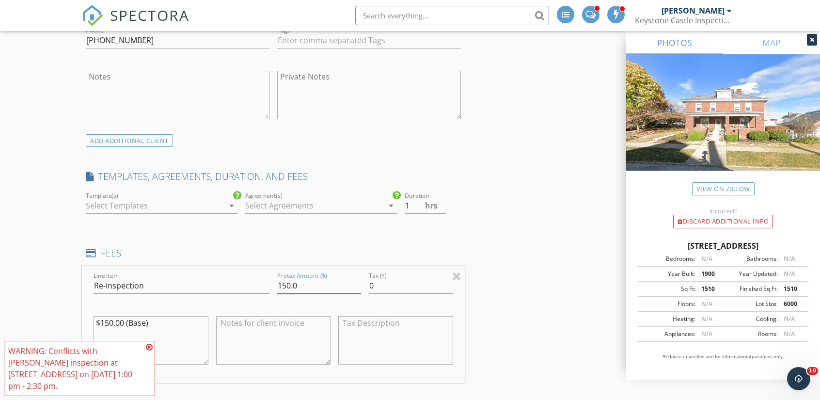
drag, startPoint x: 297, startPoint y: 284, endPoint x: 265, endPoint y: 284, distance: 32.0
click at [265, 284] on div "Line Item Re-Inspection Pretax Amount ($) 150.0 Tax ($) 0 $150.00 (Base)" at bounding box center [273, 324] width 383 height 117
type input "0"
drag, startPoint x: 156, startPoint y: 321, endPoint x: 74, endPoint y: 323, distance: 82.0
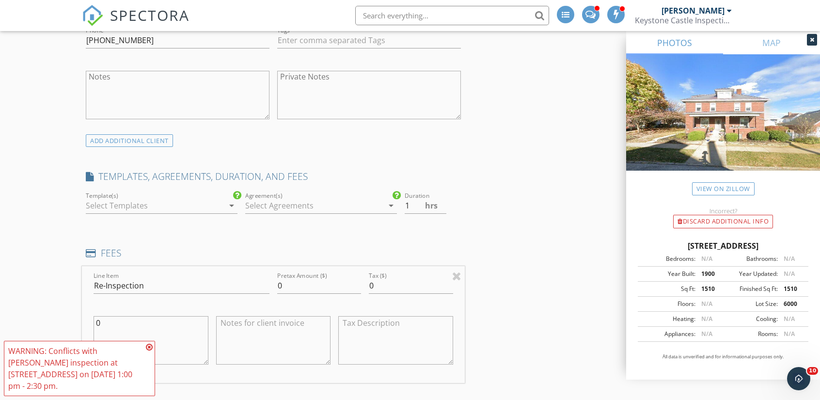
type textarea "0"
click at [149, 351] on icon at bounding box center [149, 347] width 7 height 8
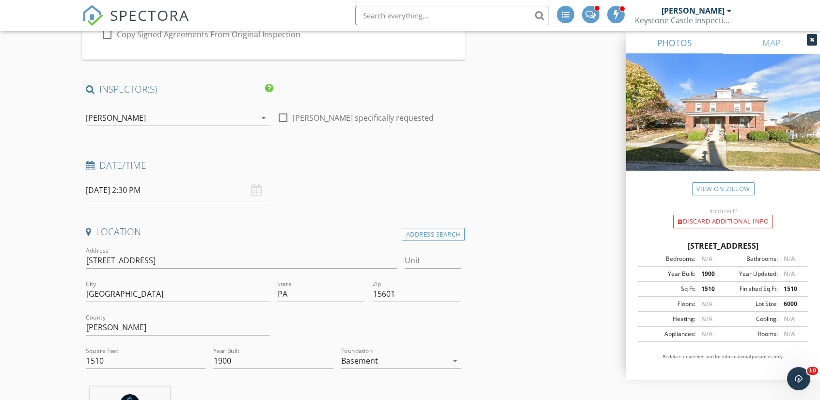
scroll to position [0, 0]
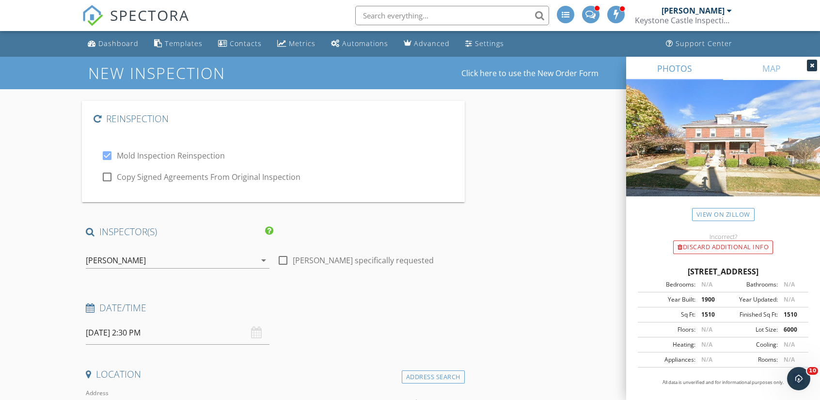
click at [108, 180] on div at bounding box center [107, 177] width 16 height 16
checkbox input "true"
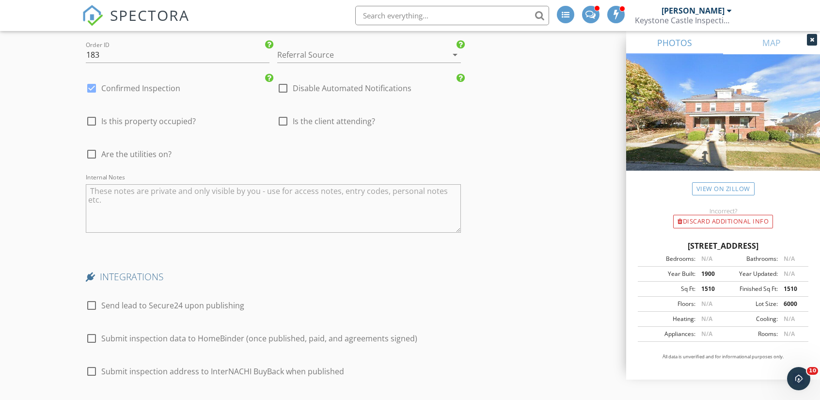
scroll to position [1842, 0]
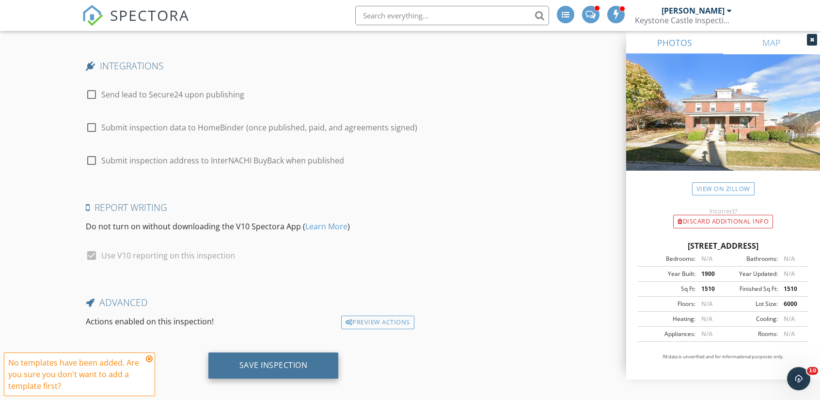
click at [269, 366] on div "Save Inspection" at bounding box center [274, 365] width 68 height 10
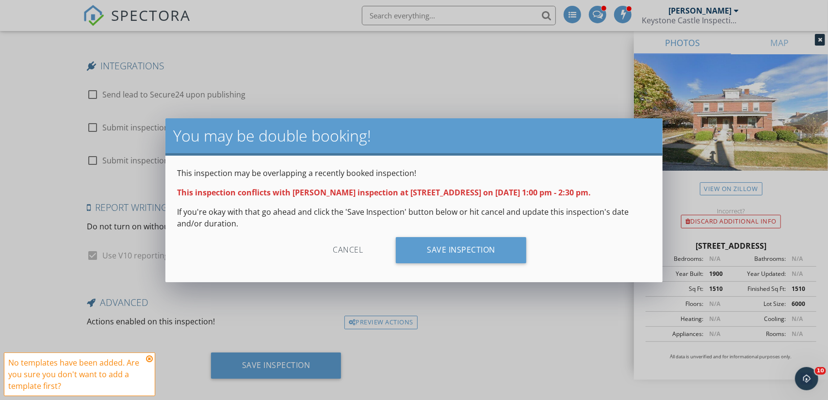
click at [350, 251] on div "Cancel" at bounding box center [348, 250] width 92 height 26
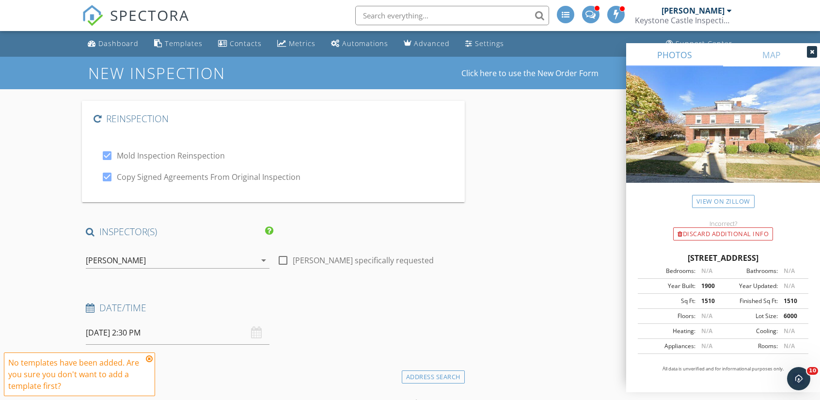
scroll to position [97, 0]
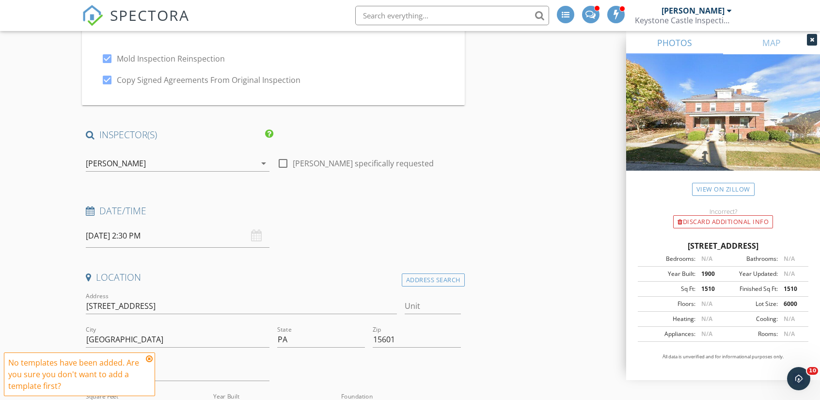
click at [95, 231] on input "09/30/2025 2:30 PM" at bounding box center [178, 236] width 184 height 24
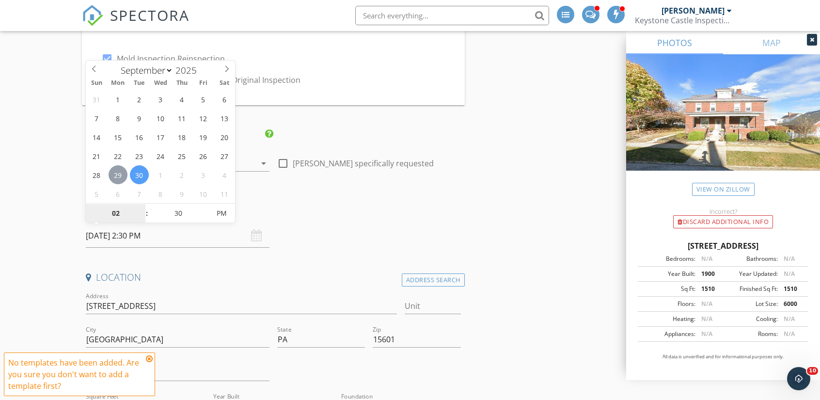
type input "09/29/2025 2:30 PM"
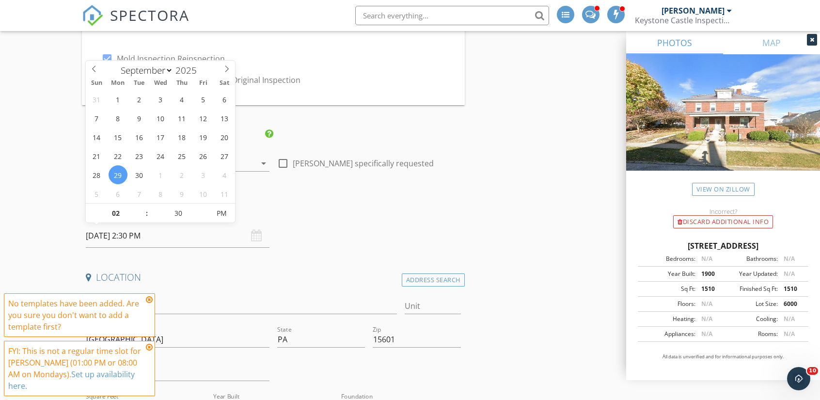
click at [373, 207] on h4 "Date/Time" at bounding box center [273, 211] width 375 height 13
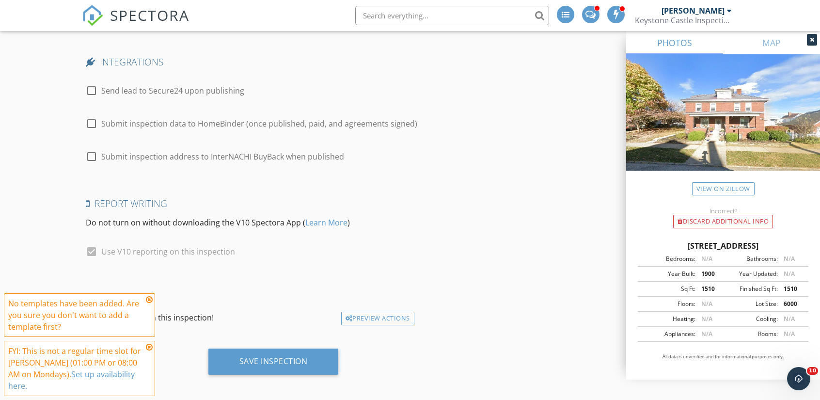
scroll to position [1848, 0]
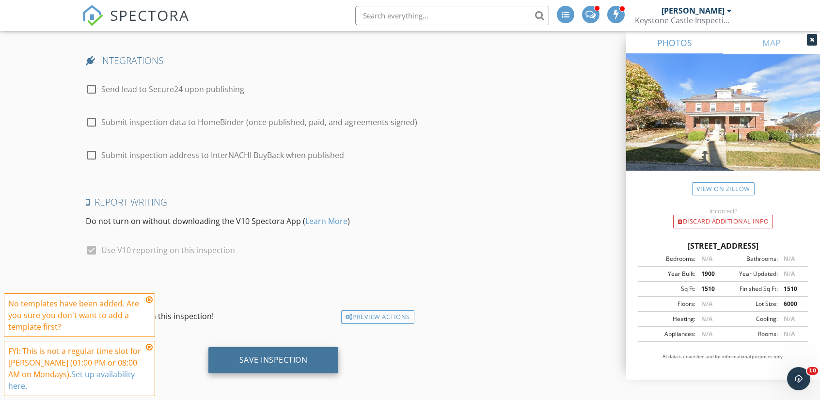
click at [264, 364] on div "Save Inspection" at bounding box center [273, 360] width 130 height 26
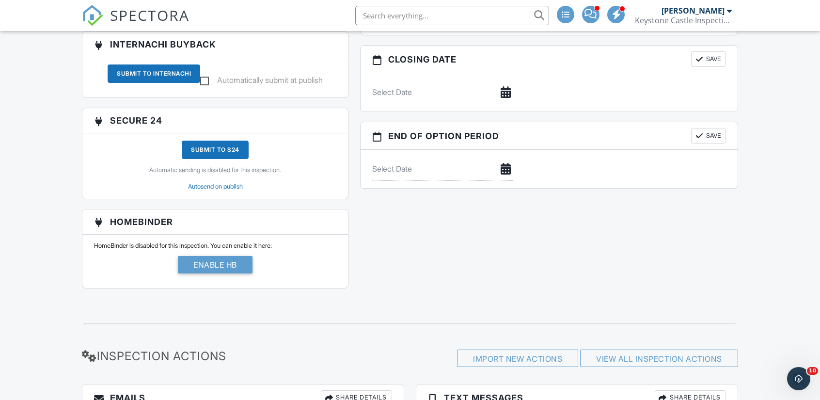
scroll to position [1036, 0]
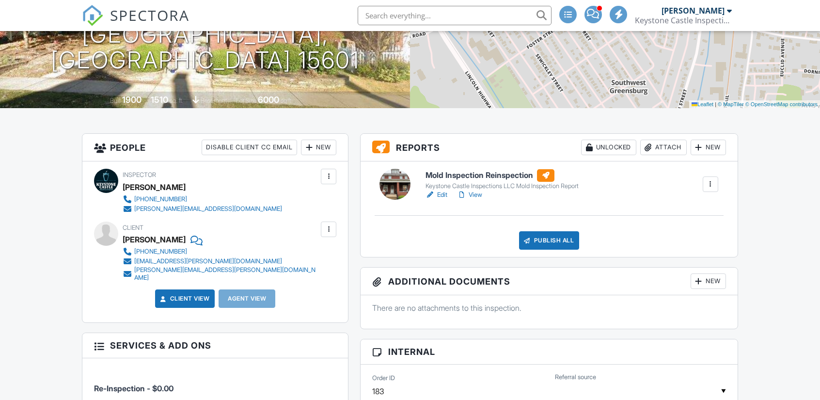
click at [486, 171] on h6 "Mold Inspection Reinspection" at bounding box center [502, 175] width 153 height 13
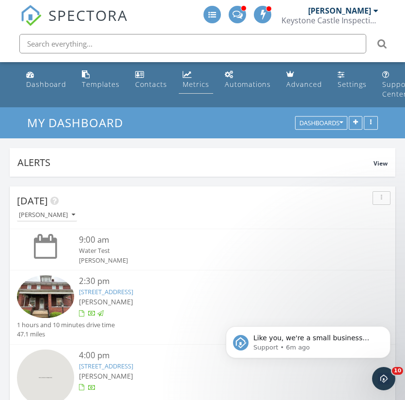
click at [190, 66] on link "Metrics" at bounding box center [196, 80] width 34 height 28
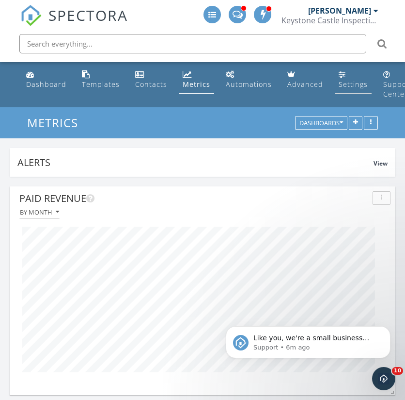
click at [340, 80] on div "Settings" at bounding box center [353, 84] width 29 height 9
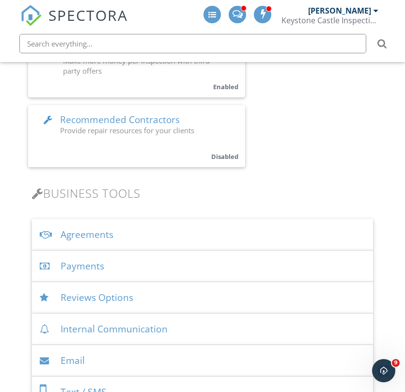
click at [99, 251] on div "Payments" at bounding box center [202, 267] width 341 height 32
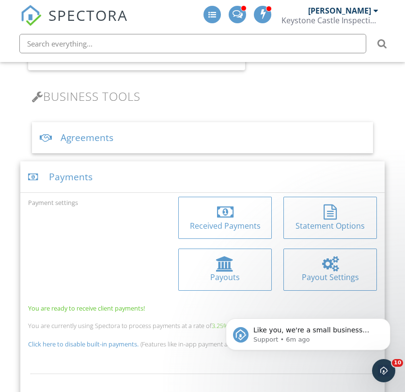
click at [214, 205] on div at bounding box center [225, 213] width 78 height 16
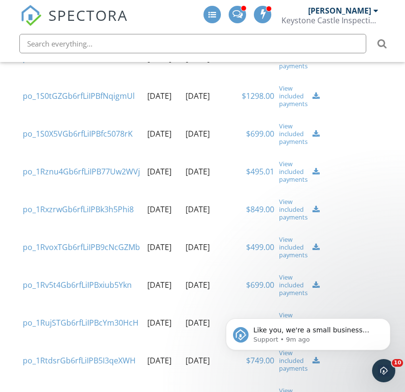
scroll to position [388, 0]
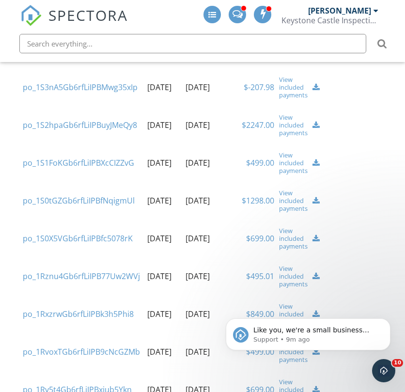
click at [289, 189] on div "View included payments" at bounding box center [293, 200] width 29 height 23
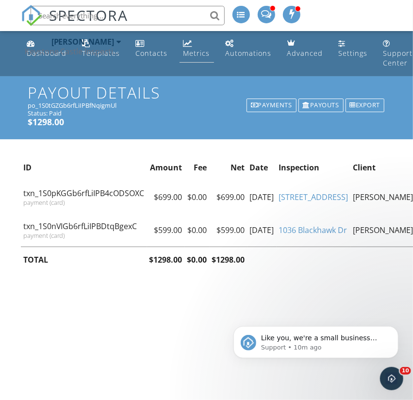
click at [189, 45] on div "Metrics" at bounding box center [187, 43] width 9 height 8
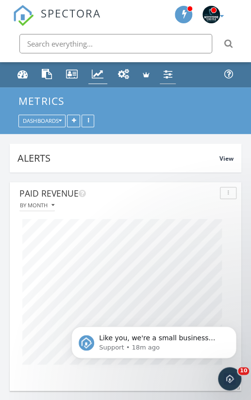
click at [166, 74] on div "Settings" at bounding box center [167, 74] width 9 height 10
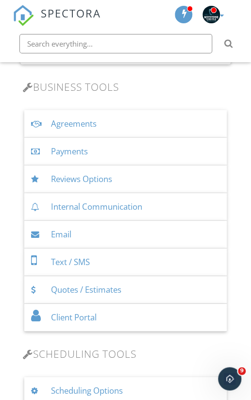
click at [66, 143] on div "Payments" at bounding box center [125, 152] width 202 height 28
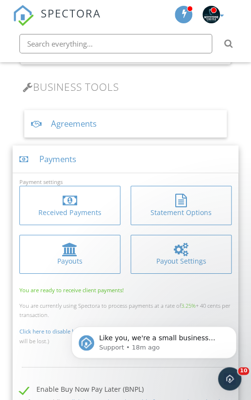
click at [74, 250] on div at bounding box center [70, 249] width 16 height 14
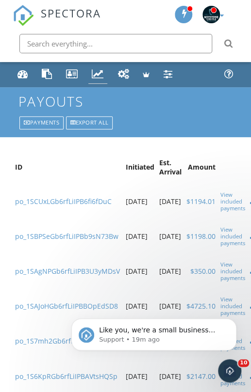
click at [98, 72] on div "Metrics" at bounding box center [98, 74] width 12 height 10
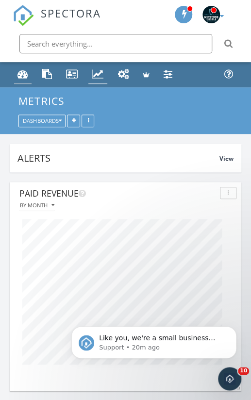
click at [21, 76] on div "Dashboard" at bounding box center [22, 74] width 11 height 10
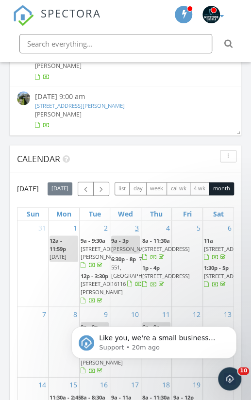
scroll to position [921, 0]
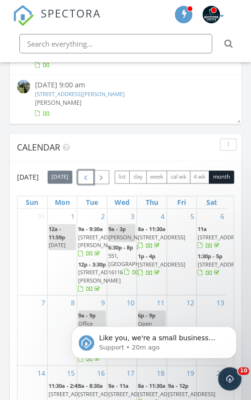
click at [94, 172] on button "button" at bounding box center [86, 177] width 16 height 14
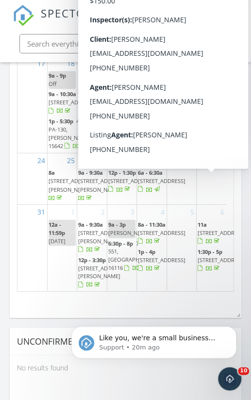
scroll to position [348, 0]
